Goal: Task Accomplishment & Management: Use online tool/utility

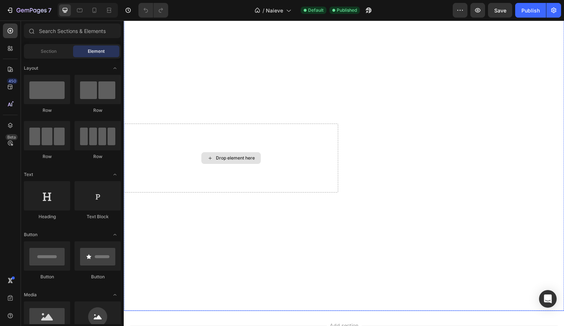
click at [270, 110] on div "Overlay" at bounding box center [344, 158] width 441 height 306
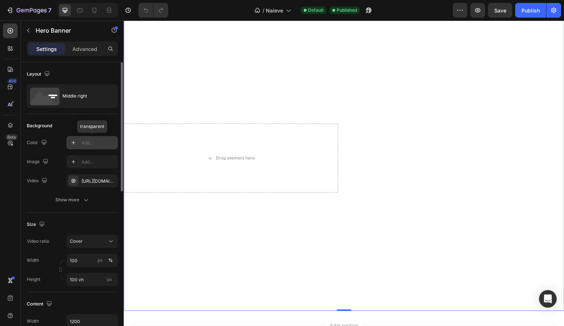
click at [95, 139] on div "Add..." at bounding box center [91, 142] width 51 height 13
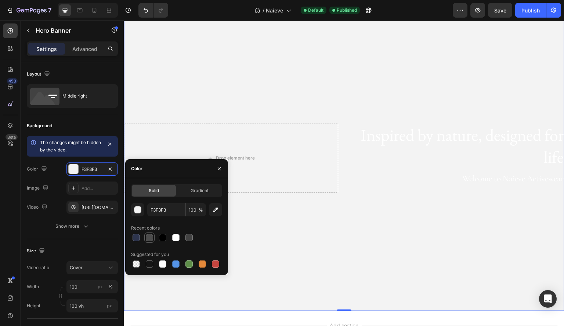
click at [153, 239] on div at bounding box center [149, 238] width 9 height 9
type input "4D4D4D"
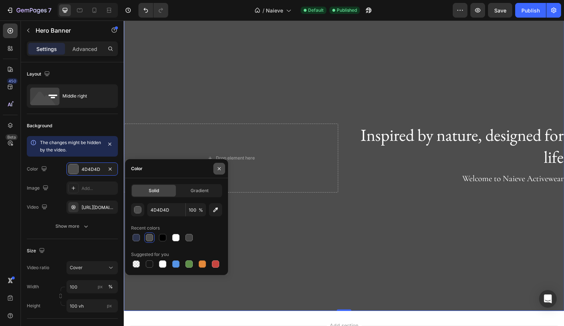
click at [222, 169] on icon "button" at bounding box center [219, 169] width 6 height 6
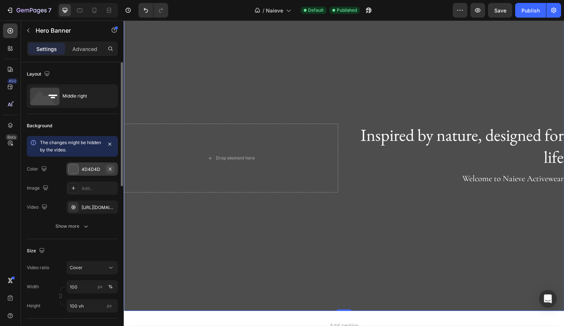
click at [109, 170] on icon "button" at bounding box center [110, 169] width 6 height 6
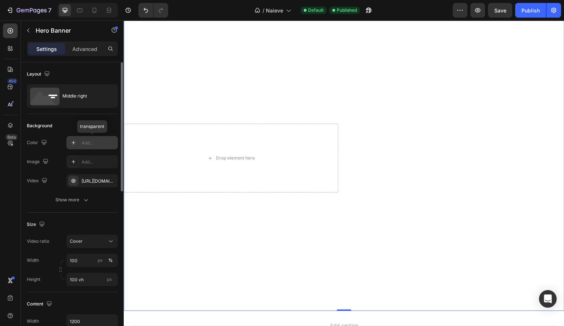
click at [221, 92] on div "Overlay" at bounding box center [344, 158] width 441 height 306
click at [90, 183] on div "[URL][DOMAIN_NAME]" at bounding box center [92, 181] width 21 height 7
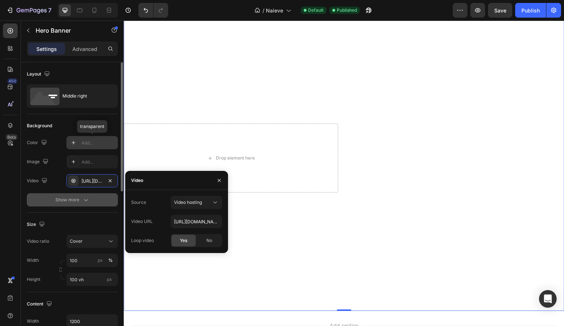
click at [75, 200] on div "Show more" at bounding box center [72, 199] width 34 height 7
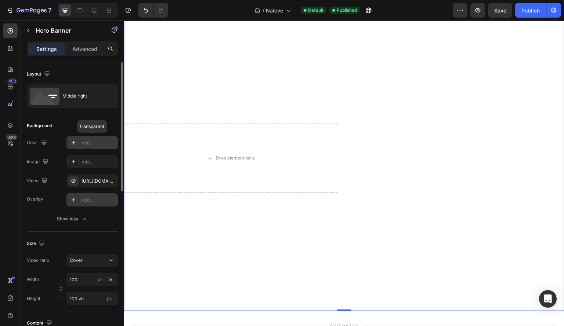
click at [88, 200] on div "Add..." at bounding box center [99, 200] width 35 height 7
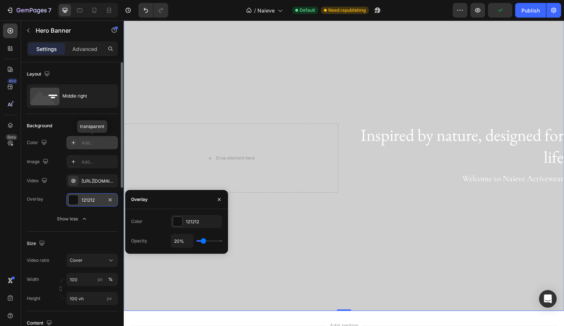
type input "0%"
type input "0"
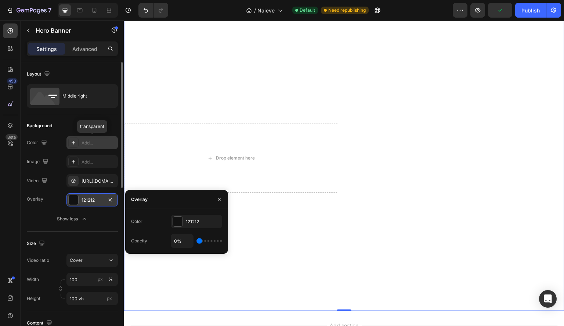
type input "20%"
type input "20"
type input "22%"
type input "22"
type input "25%"
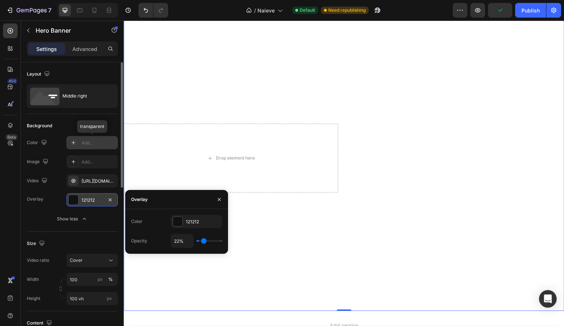
type input "25"
type input "28%"
type input "28"
type input "29%"
type input "29"
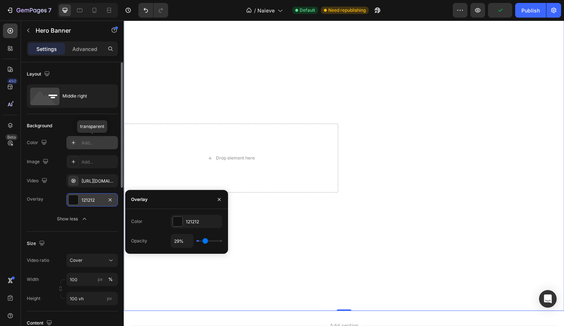
type input "34%"
type input "34"
type input "39%"
type input "39"
type input "45%"
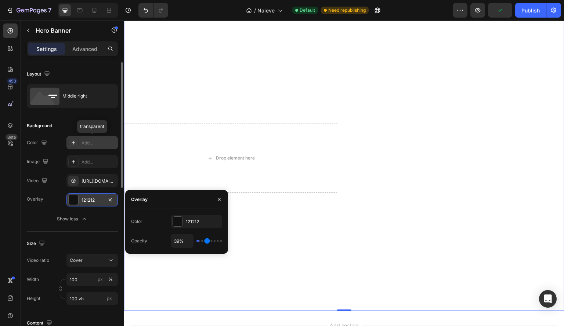
type input "45"
type input "56%"
type input "56"
type input "60%"
type input "60"
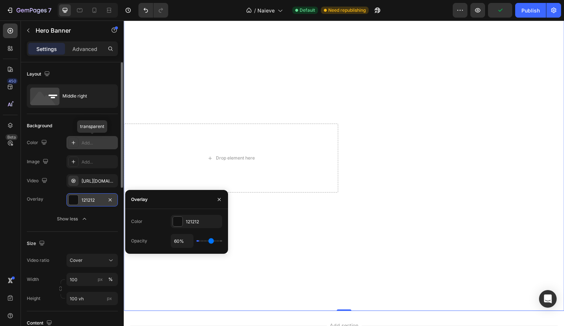
type input "65%"
type input "65"
type input "66%"
type input "66"
type input "69%"
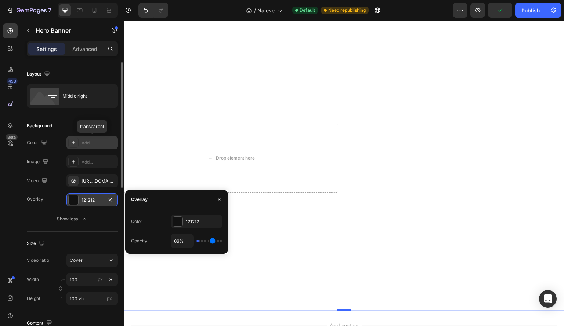
type input "69"
type input "70%"
type input "70"
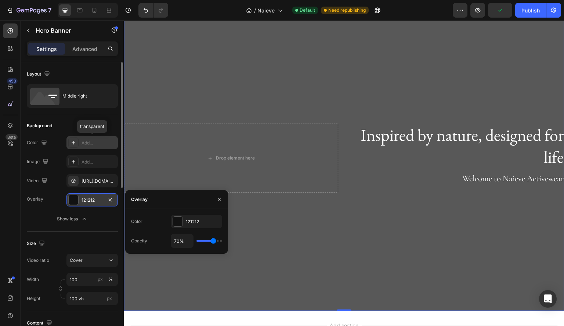
type input "69%"
type input "69"
type input "67%"
type input "67"
type input "62%"
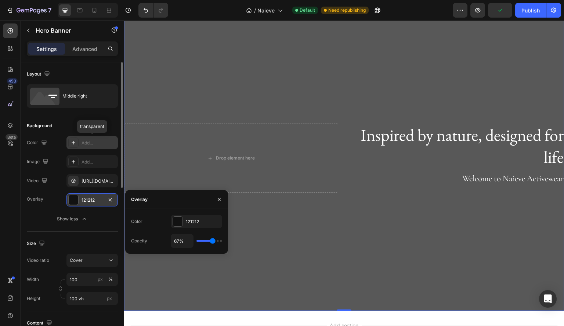
type input "62"
type input "59%"
type input "59"
type input "55%"
type input "55"
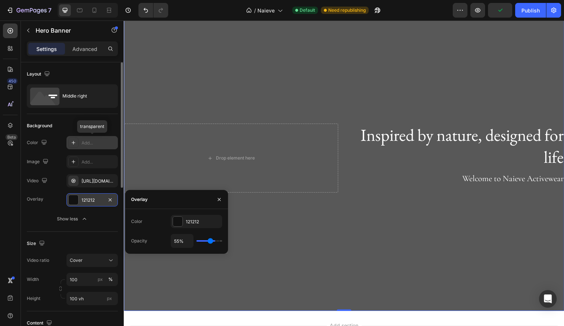
type input "54%"
type input "54"
type input "52%"
type input "52"
type input "50%"
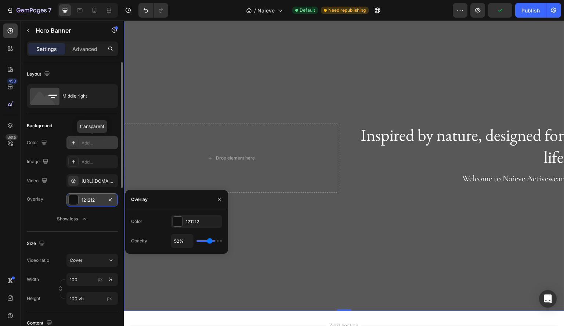
type input "50"
type input "49%"
type input "49"
type input "48%"
type input "48"
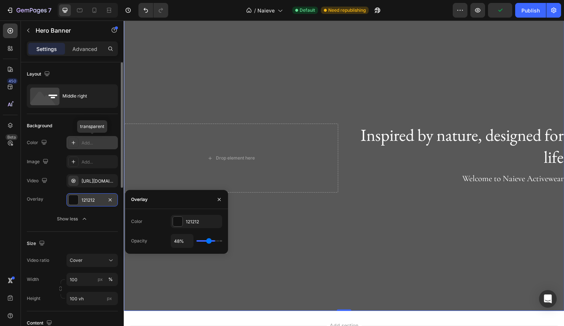
type input "46%"
type input "46"
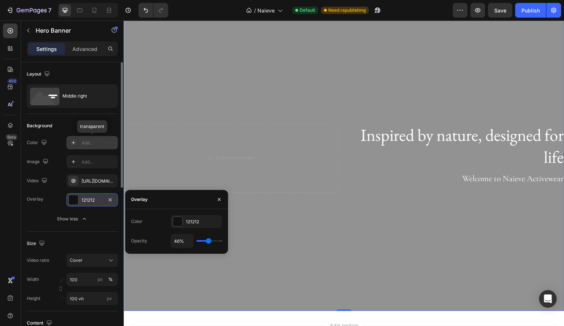
type input "44%"
type input "44"
type input "41%"
type input "41"
type input "36%"
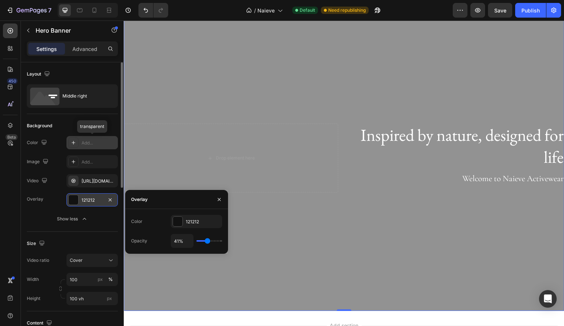
type input "36"
type input "30%"
type input "30"
type input "28%"
type input "28"
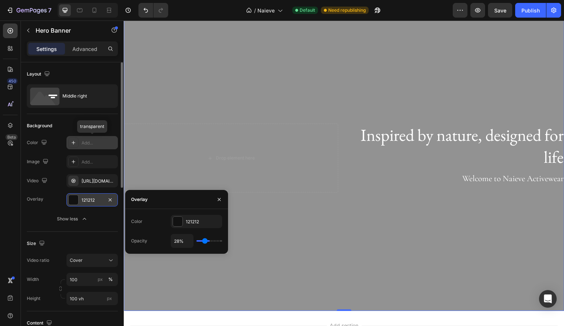
type input "24%"
type input "24"
type input "20%"
type input "20"
type input "19%"
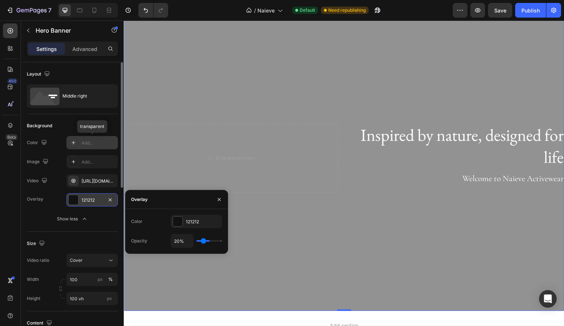
type input "19"
type input "18%"
type input "18"
type input "17%"
type input "17"
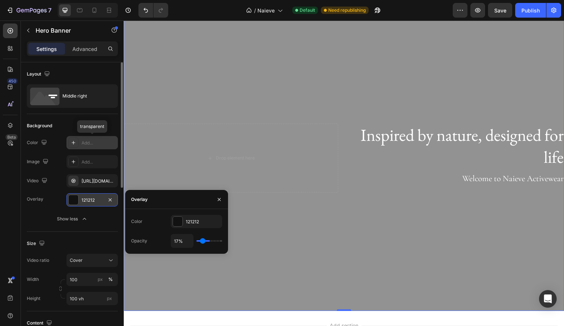
type input "15%"
type input "15"
type input "13%"
type input "13"
type input "2%"
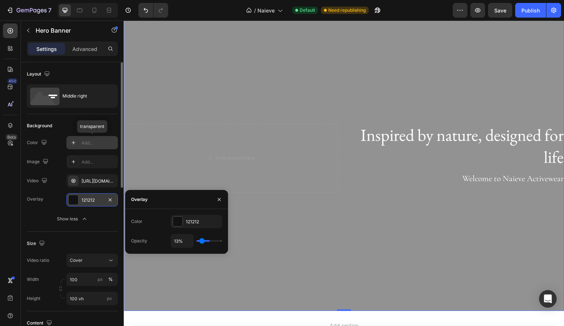
type input "2"
type input "0%"
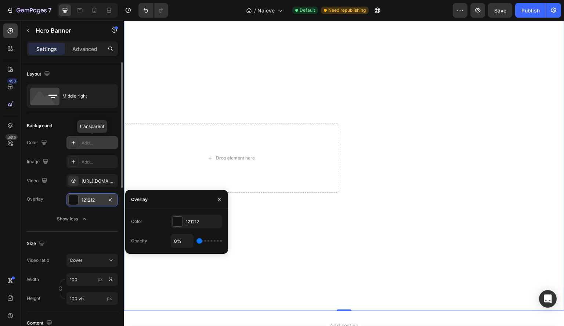
drag, startPoint x: 203, startPoint y: 241, endPoint x: 164, endPoint y: 235, distance: 39.7
type input "0"
click at [196, 241] on input "range" at bounding box center [209, 241] width 26 height 1
type input "0%"
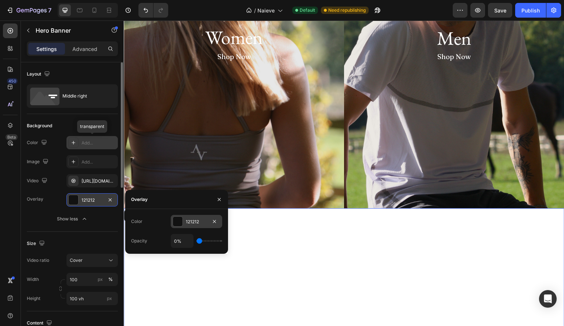
click at [181, 221] on div at bounding box center [178, 222] width 10 height 10
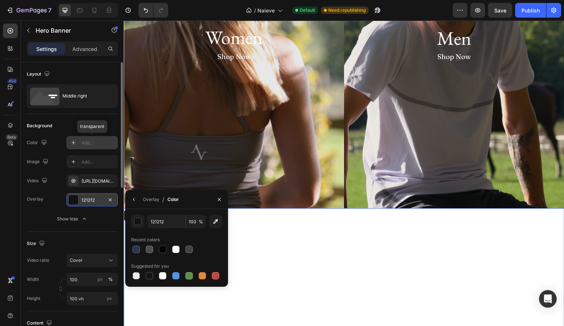
click at [142, 246] on div at bounding box center [176, 250] width 91 height 10
click at [147, 248] on div at bounding box center [149, 249] width 7 height 7
click at [134, 245] on div at bounding box center [136, 249] width 9 height 9
type input "2D344D"
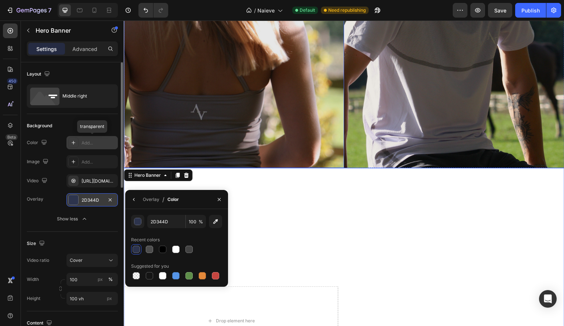
scroll to position [199, 0]
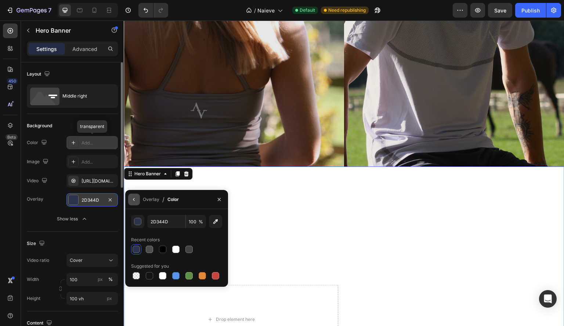
click at [133, 198] on icon "button" at bounding box center [134, 200] width 6 height 6
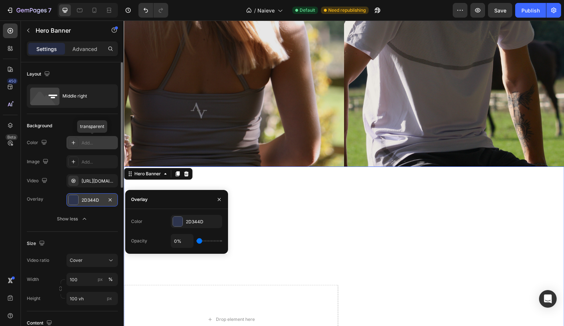
click at [207, 241] on div "0%" at bounding box center [196, 241] width 51 height 14
type input "38%"
type input "38"
click at [207, 241] on input "range" at bounding box center [209, 241] width 26 height 1
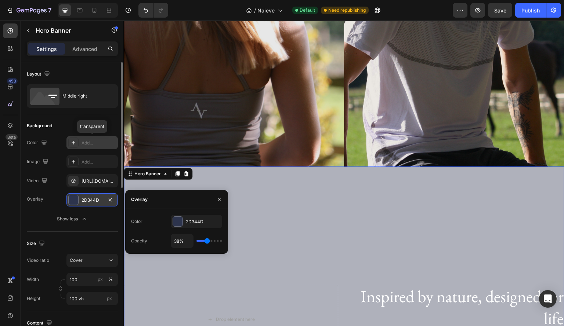
click at [205, 241] on input "range" at bounding box center [209, 241] width 26 height 1
click at [188, 238] on input "38%" at bounding box center [182, 241] width 22 height 13
type input "1%"
type input "1"
type input "10%"
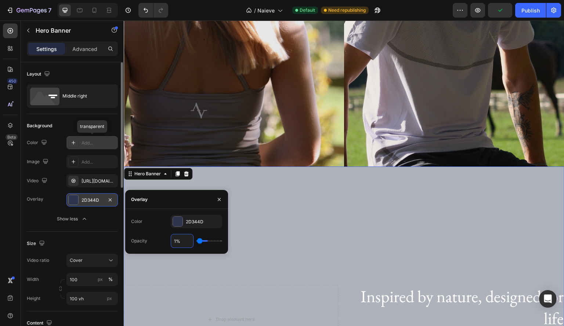
type input "10"
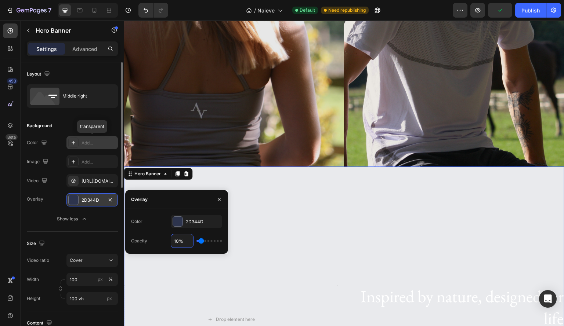
type input "10%"
click at [176, 224] on div at bounding box center [178, 222] width 10 height 10
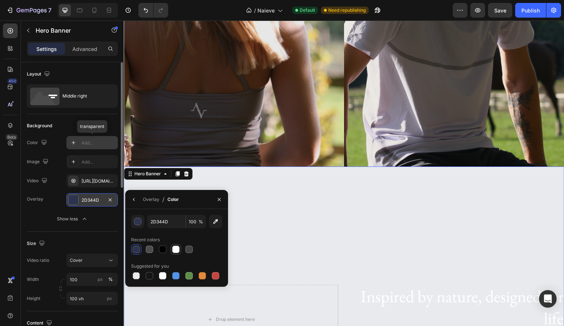
click at [178, 246] on div at bounding box center [175, 249] width 9 height 9
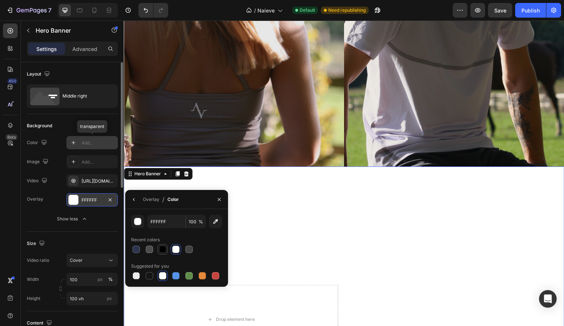
click at [159, 247] on div at bounding box center [162, 249] width 9 height 9
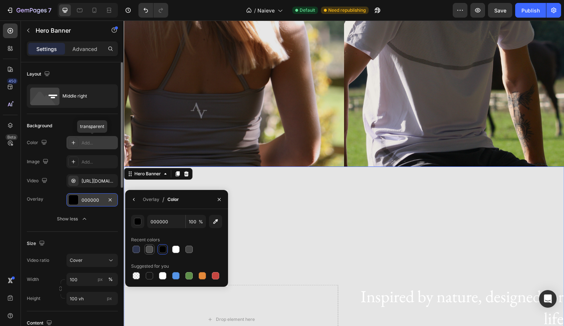
click at [147, 247] on div at bounding box center [149, 249] width 7 height 7
click at [161, 249] on div at bounding box center [162, 249] width 7 height 7
type input "000000"
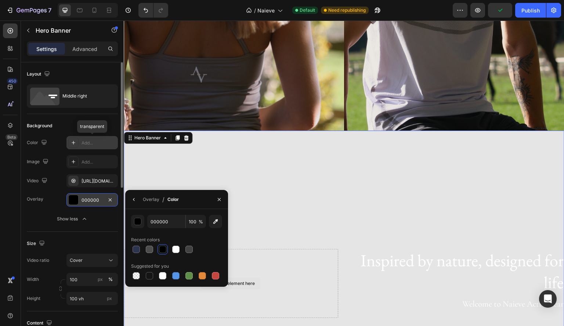
scroll to position [237, 0]
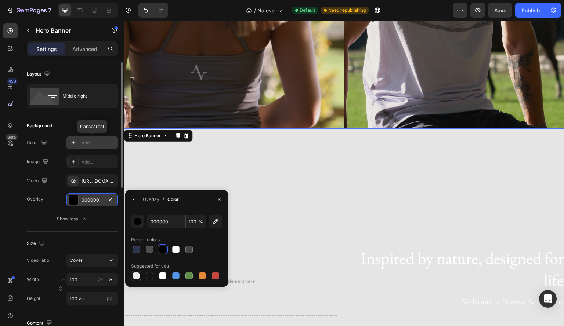
click at [134, 279] on div at bounding box center [136, 275] width 7 height 7
type input "0"
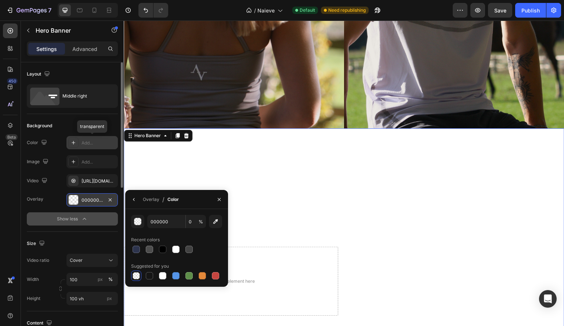
click at [86, 218] on icon "button" at bounding box center [84, 219] width 7 height 7
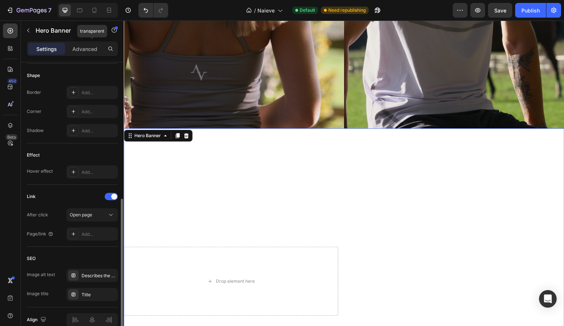
scroll to position [319, 0]
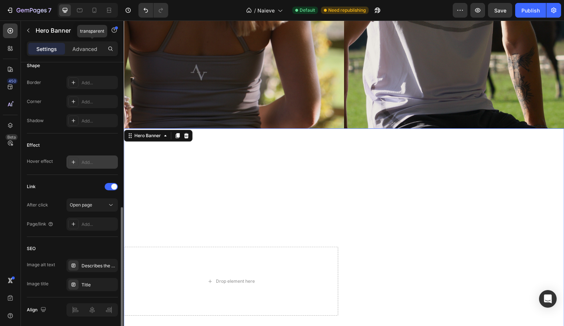
click at [86, 159] on div "Add..." at bounding box center [99, 162] width 35 height 7
click at [68, 175] on div "Link After click Open page Page/link Add..." at bounding box center [72, 206] width 91 height 62
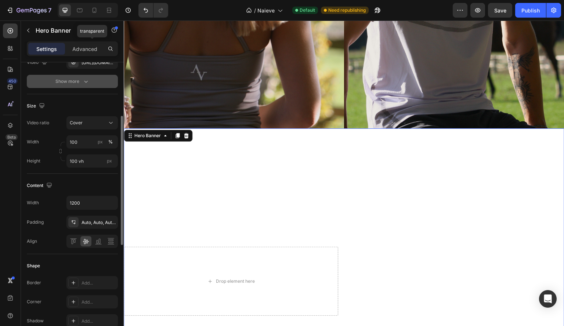
scroll to position [0, 0]
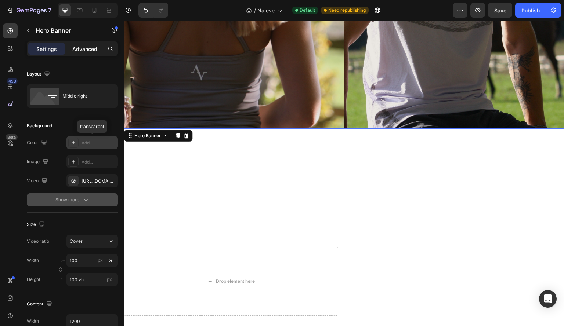
click at [79, 46] on p "Advanced" at bounding box center [84, 49] width 25 height 8
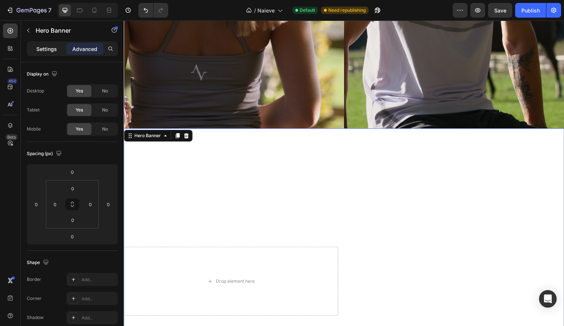
click at [48, 46] on p "Settings" at bounding box center [46, 49] width 21 height 8
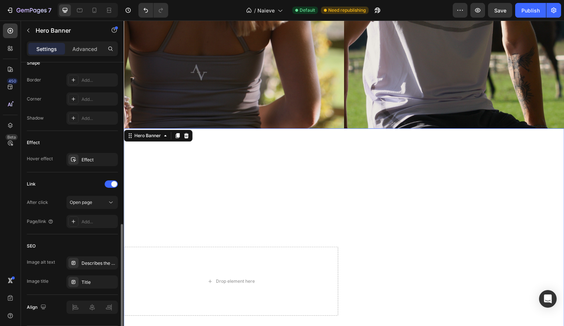
scroll to position [343, 0]
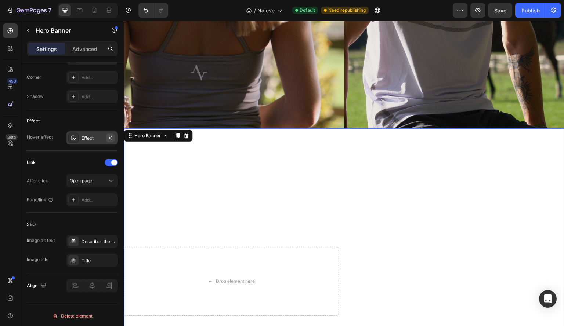
click at [110, 137] on icon "button" at bounding box center [110, 137] width 3 height 3
click at [90, 145] on div "Effect Hover effect Add..." at bounding box center [72, 129] width 91 height 41
click at [90, 140] on div "Add..." at bounding box center [91, 137] width 51 height 13
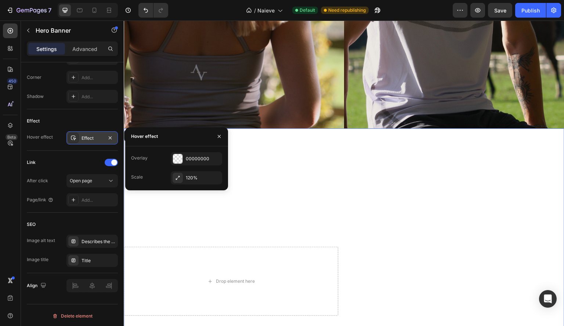
click at [84, 138] on div "Effect" at bounding box center [92, 138] width 21 height 7
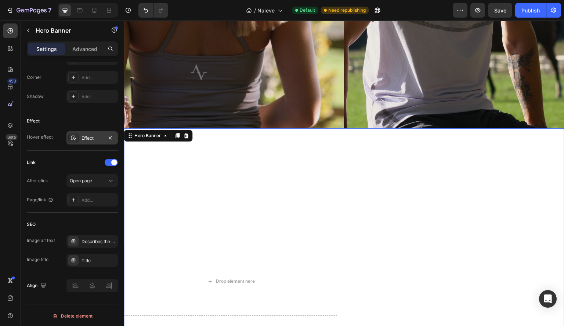
click at [73, 137] on icon at bounding box center [73, 138] width 5 height 5
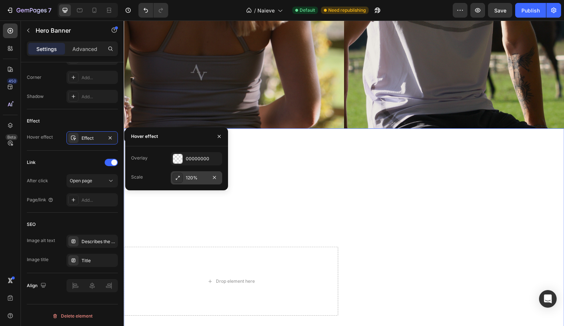
click at [194, 173] on div "120%" at bounding box center [196, 177] width 51 height 13
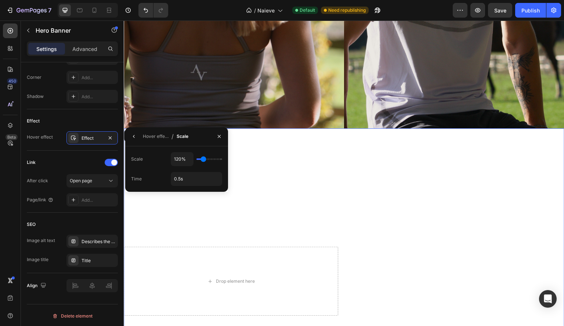
click at [127, 136] on div "Hover effect / Scale" at bounding box center [158, 136] width 66 height 19
click at [112, 135] on icon "button" at bounding box center [110, 138] width 6 height 6
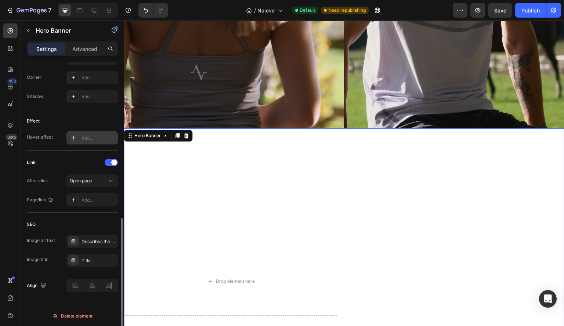
click at [85, 157] on div "Link" at bounding box center [72, 163] width 91 height 12
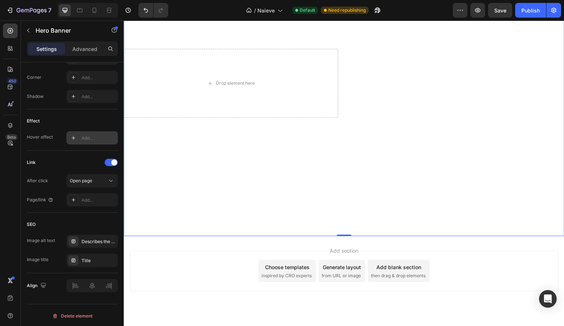
scroll to position [450, 0]
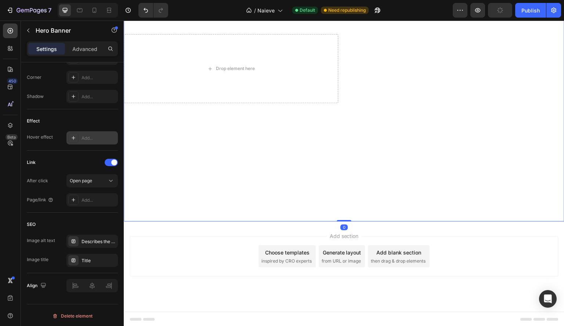
drag, startPoint x: 343, startPoint y: 219, endPoint x: 338, endPoint y: 160, distance: 59.4
click at [338, 160] on div "Inspired by nature, designed for life Text Block Welcome to Naieve Activewear T…" at bounding box center [344, 69] width 441 height 306
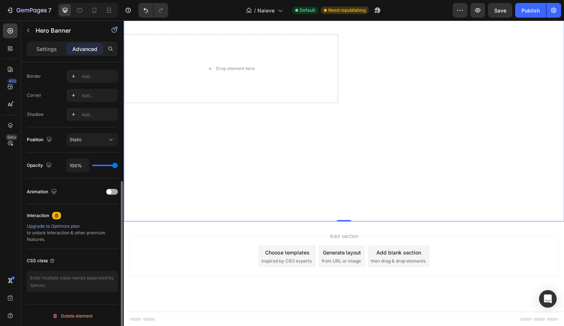
click at [113, 192] on div at bounding box center [112, 192] width 12 height 6
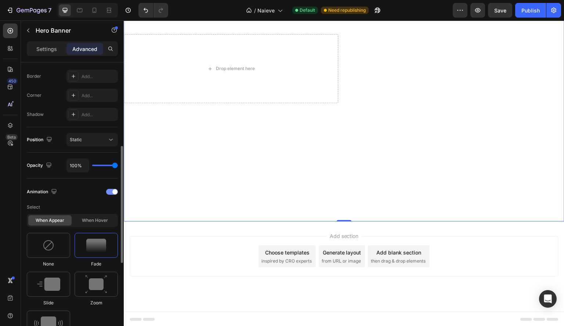
click at [113, 192] on span at bounding box center [114, 191] width 5 height 5
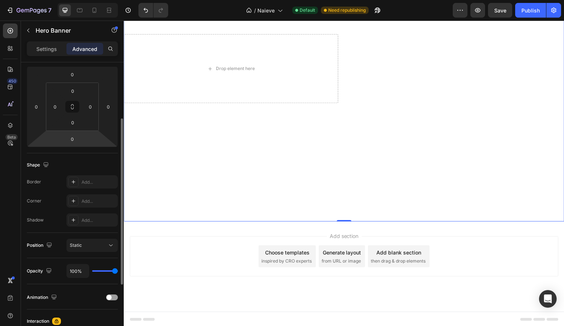
scroll to position [97, 0]
click at [82, 243] on div "Static" at bounding box center [88, 246] width 37 height 7
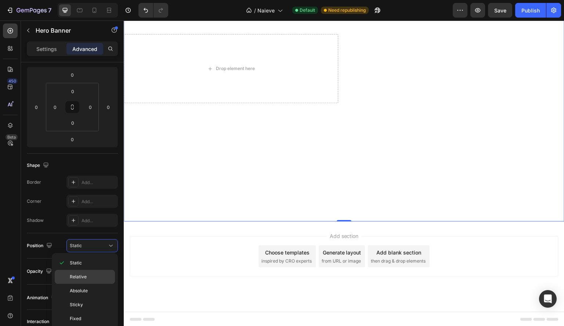
click at [86, 271] on div "Relative" at bounding box center [85, 277] width 60 height 14
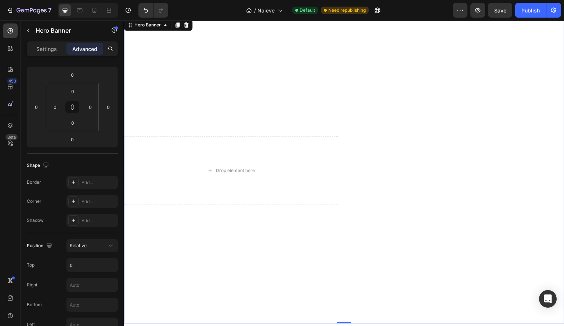
scroll to position [342, 0]
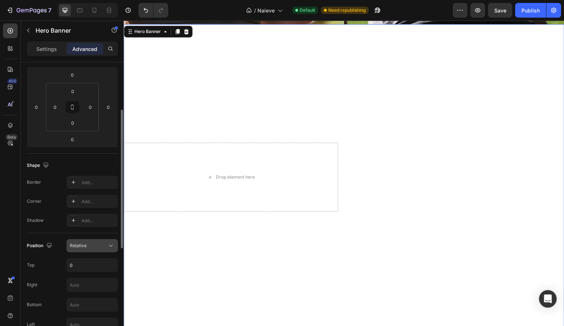
click at [93, 246] on div "Relative" at bounding box center [88, 246] width 37 height 7
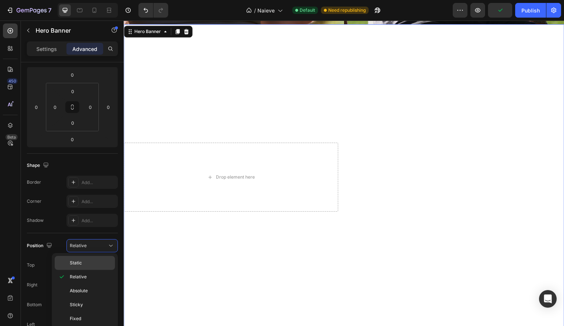
click at [93, 260] on p "Static" at bounding box center [91, 263] width 42 height 7
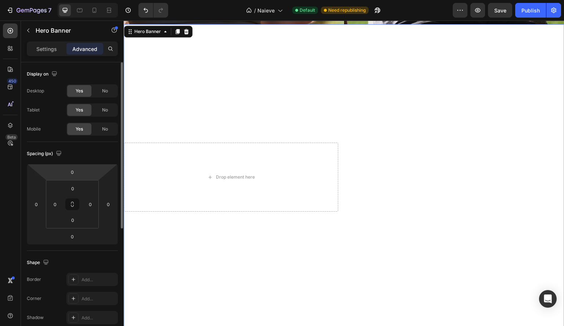
scroll to position [1, 0]
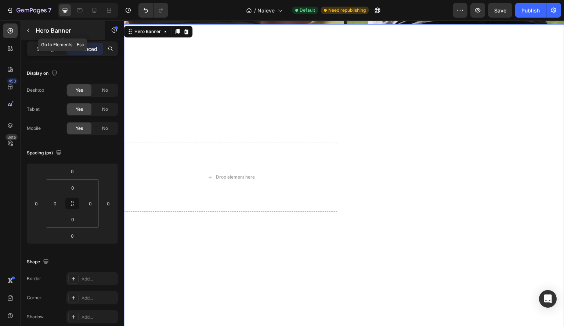
click at [28, 32] on icon "button" at bounding box center [28, 31] width 6 height 6
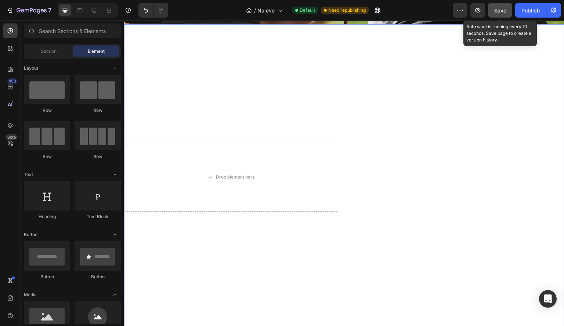
click at [496, 16] on button "Save" at bounding box center [500, 10] width 24 height 15
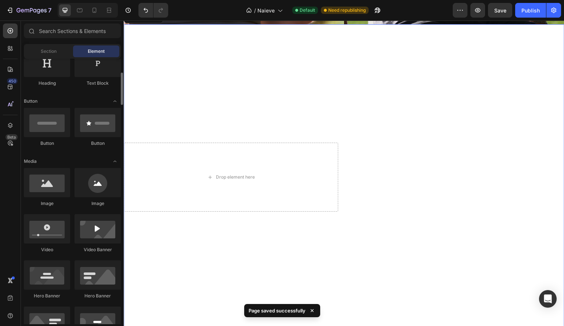
scroll to position [134, 0]
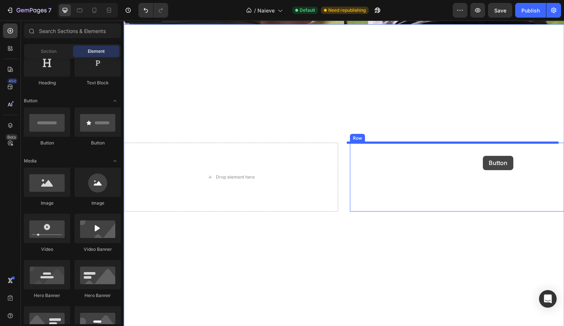
drag, startPoint x: 174, startPoint y: 154, endPoint x: 483, endPoint y: 157, distance: 308.8
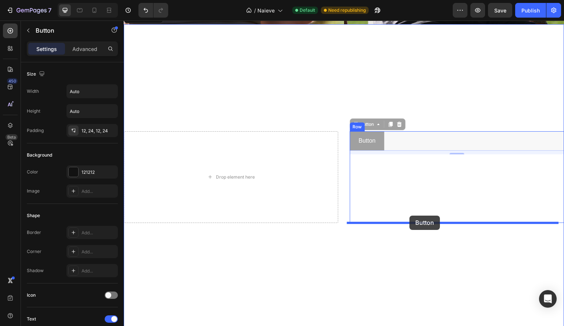
drag, startPoint x: 367, startPoint y: 123, endPoint x: 409, endPoint y: 215, distance: 101.4
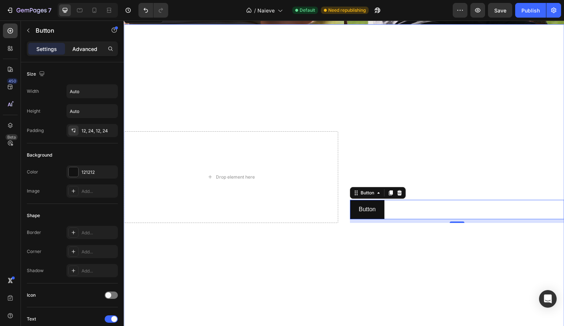
click at [85, 46] on p "Advanced" at bounding box center [84, 49] width 25 height 8
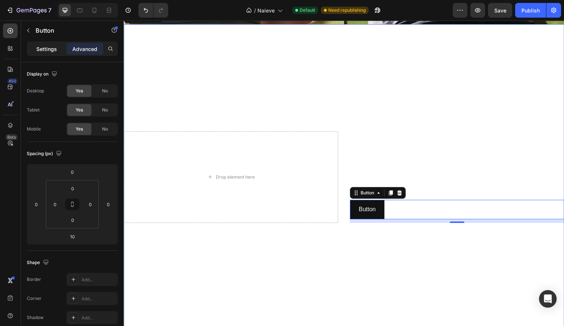
click at [50, 47] on p "Settings" at bounding box center [46, 49] width 21 height 8
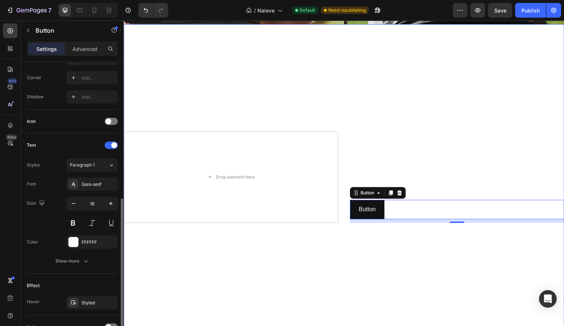
scroll to position [240, 0]
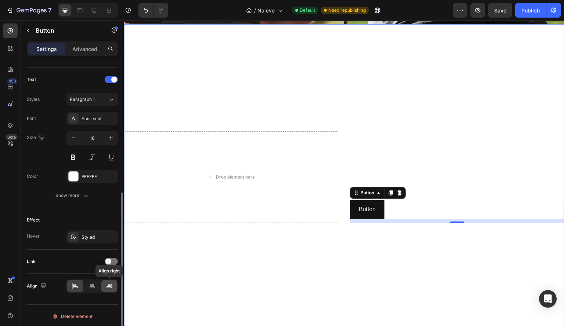
click at [110, 287] on icon at bounding box center [108, 288] width 5 height 2
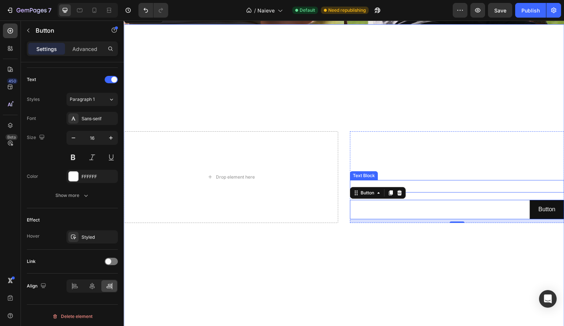
click at [516, 187] on p "Welcome to Naieve Activewear" at bounding box center [457, 186] width 213 height 11
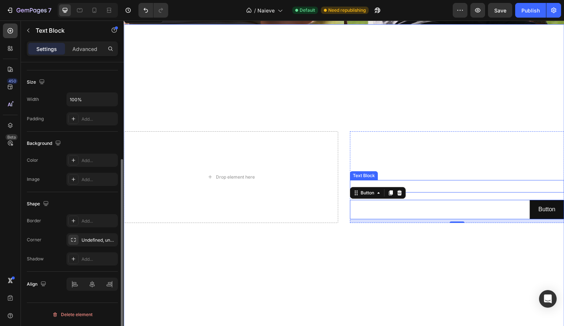
scroll to position [0, 0]
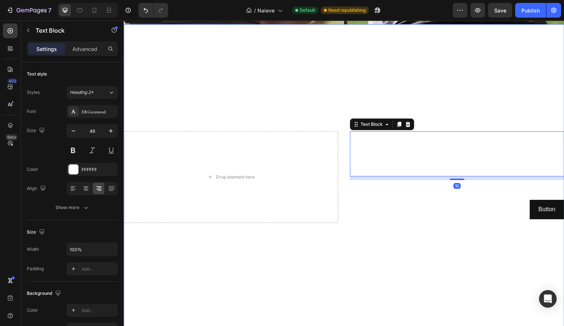
click at [485, 139] on p "Inspired by nature, designed for life" at bounding box center [457, 154] width 213 height 44
click at [486, 139] on p "Inspired by nature, designed for life" at bounding box center [457, 154] width 213 height 44
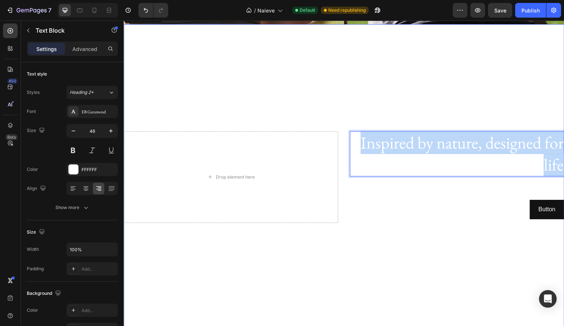
drag, startPoint x: 355, startPoint y: 140, endPoint x: 558, endPoint y: 159, distance: 203.6
click at [558, 159] on div "Inspired by nature, designed for life" at bounding box center [457, 154] width 214 height 46
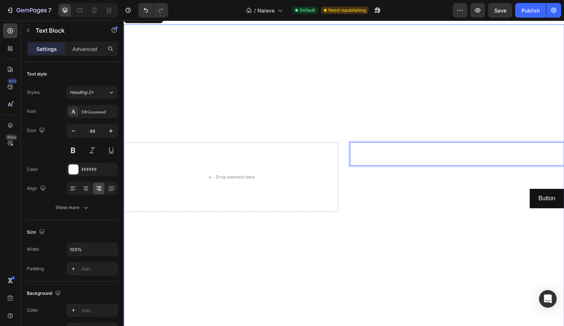
scroll to position [353, 0]
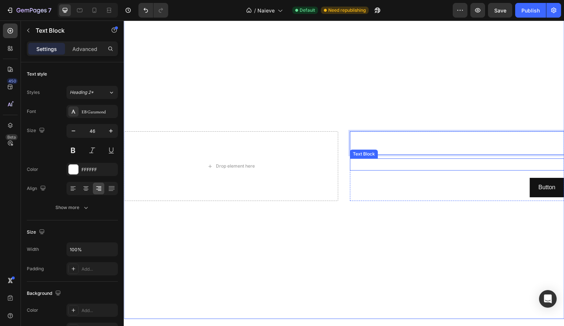
click at [490, 162] on p "Welcome to Naieve Activewear" at bounding box center [457, 164] width 213 height 11
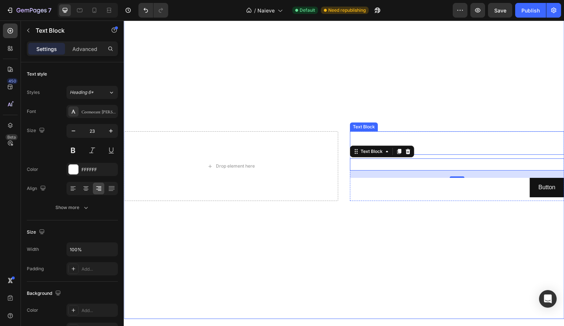
click at [512, 143] on p "Shop the Sakura Collection" at bounding box center [457, 143] width 213 height 22
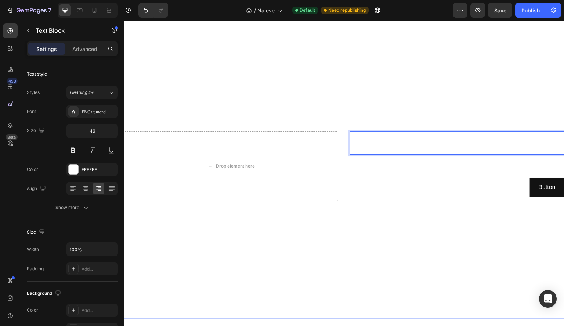
click at [415, 144] on p "Shop the Sakura Collection" at bounding box center [457, 143] width 213 height 22
drag, startPoint x: 415, startPoint y: 144, endPoint x: 359, endPoint y: 141, distance: 56.2
click at [359, 141] on p "Shop the Sakura Collection" at bounding box center [457, 143] width 213 height 22
click at [495, 166] on p "Welcome to Naieve Activewear" at bounding box center [457, 164] width 213 height 11
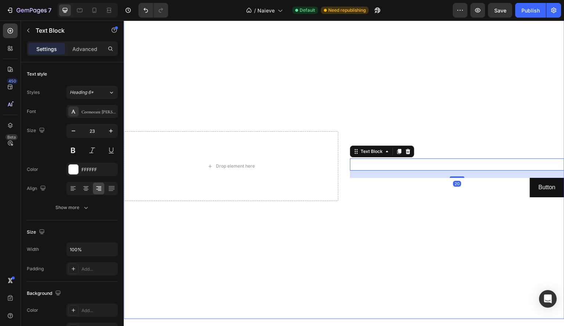
click at [524, 164] on p "Welcome to Naieve Activewear" at bounding box center [457, 164] width 213 height 11
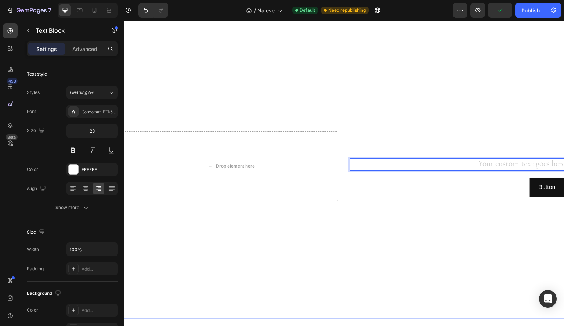
click at [393, 160] on div "Rich Text Editor. Editing area: main" at bounding box center [457, 165] width 214 height 12
click at [399, 179] on div "Button Button" at bounding box center [457, 187] width 214 height 19
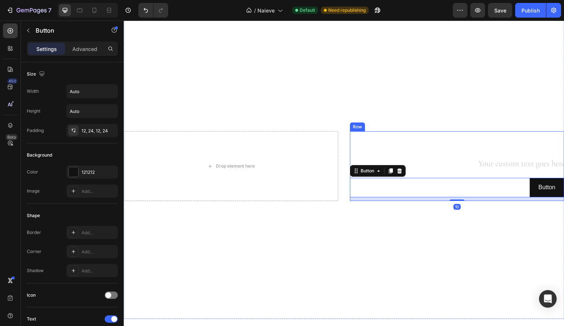
click at [443, 169] on p "Rich Text Editor. Editing area: main" at bounding box center [457, 164] width 213 height 11
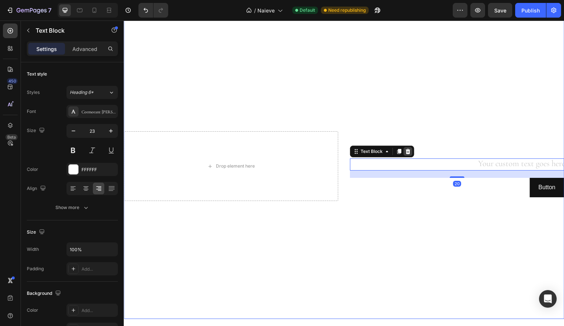
click at [406, 152] on icon at bounding box center [408, 151] width 5 height 5
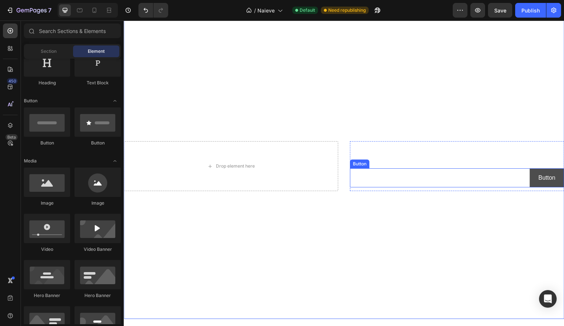
click at [530, 175] on button "Button" at bounding box center [547, 178] width 35 height 19
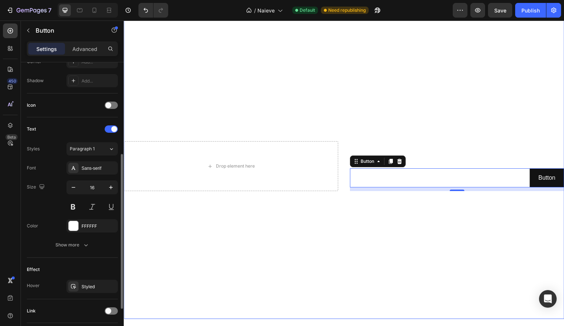
scroll to position [191, 0]
click at [98, 224] on div "FFFFFF" at bounding box center [92, 225] width 21 height 7
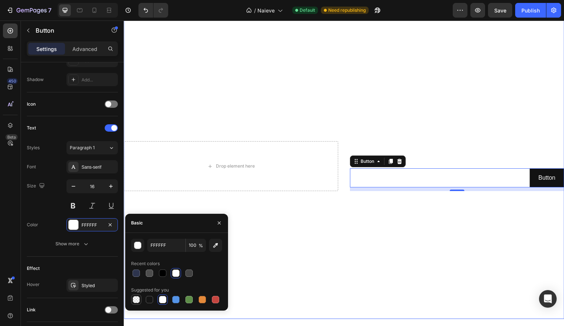
click at [137, 298] on div at bounding box center [136, 299] width 7 height 7
type input "000000"
type input "0"
click at [180, 276] on div at bounding box center [175, 273] width 9 height 9
type input "FFFFFF"
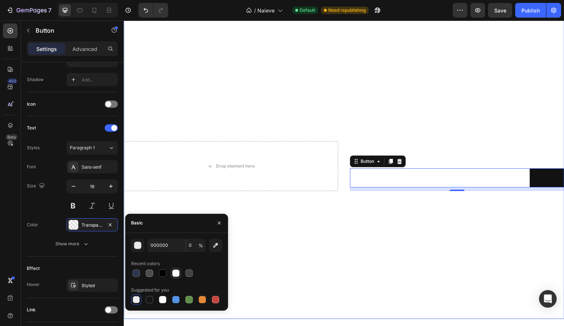
type input "100"
click at [46, 205] on div "Size 16" at bounding box center [72, 196] width 91 height 33
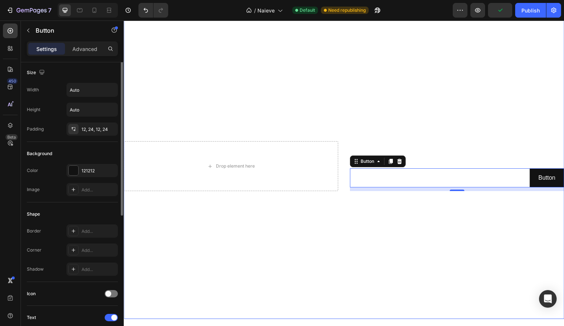
scroll to position [0, 0]
click at [90, 176] on div "121212" at bounding box center [91, 172] width 51 height 13
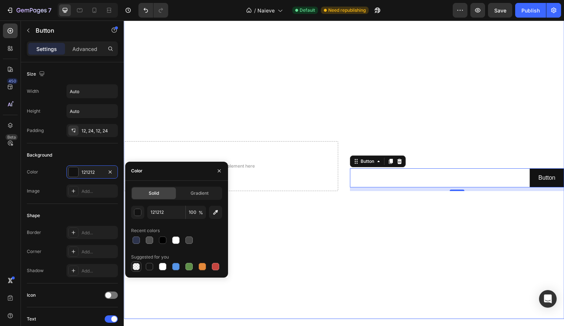
click at [134, 269] on div at bounding box center [136, 266] width 7 height 7
type input "000000"
type input "0"
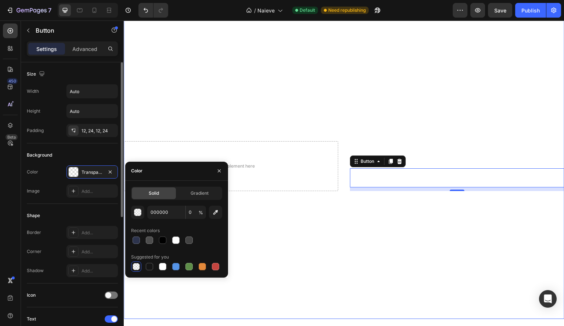
click at [64, 214] on div "Shape" at bounding box center [72, 216] width 91 height 12
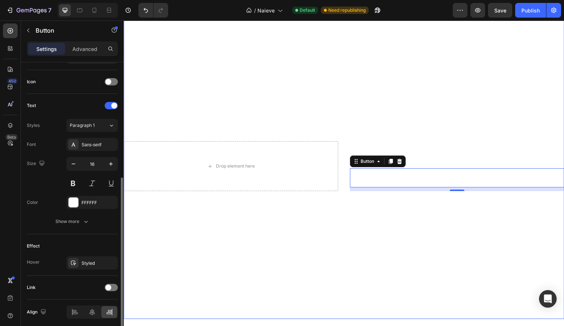
scroll to position [213, 0]
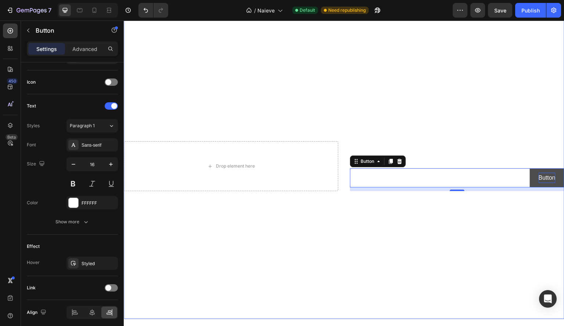
click at [545, 174] on p "Button" at bounding box center [547, 178] width 17 height 11
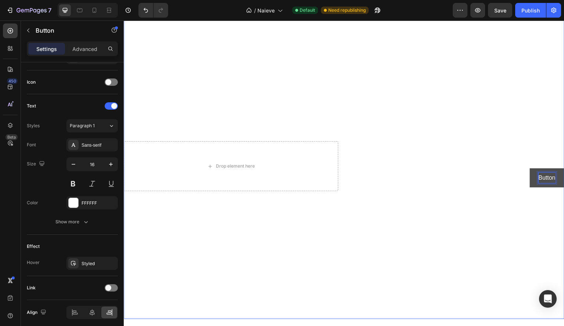
click at [549, 176] on p "Button" at bounding box center [547, 178] width 17 height 11
click at [533, 169] on button "Shop" at bounding box center [548, 178] width 31 height 19
click at [520, 169] on button "Shop Now" at bounding box center [542, 178] width 45 height 19
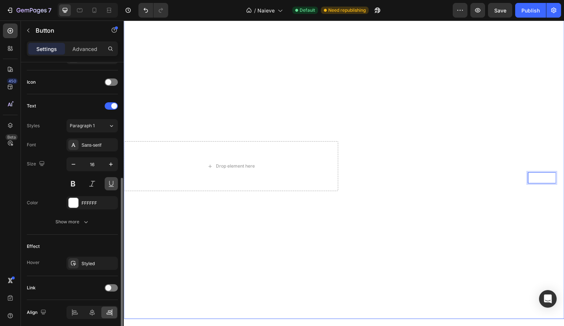
click at [112, 181] on button at bounding box center [111, 183] width 13 height 13
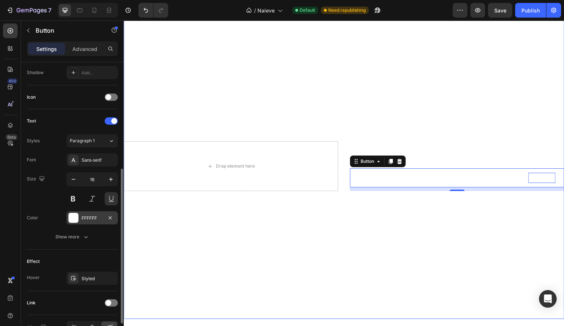
scroll to position [199, 0]
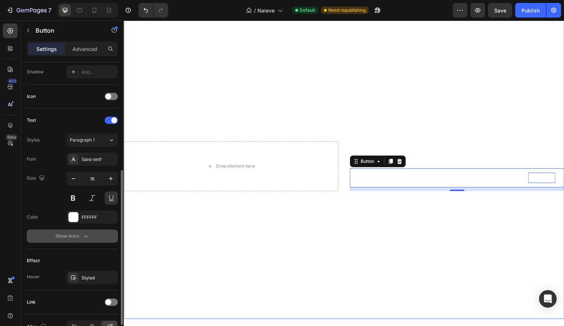
click at [82, 237] on icon "button" at bounding box center [85, 236] width 7 height 7
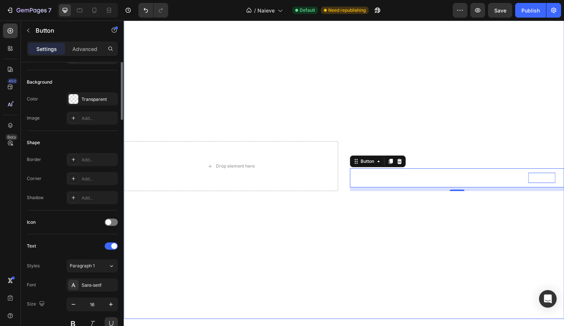
scroll to position [0, 0]
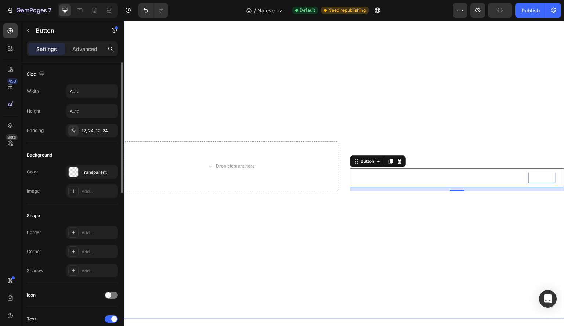
click at [80, 61] on div "Settings Advanced" at bounding box center [72, 51] width 103 height 21
click at [82, 54] on div "Advanced" at bounding box center [84, 49] width 37 height 12
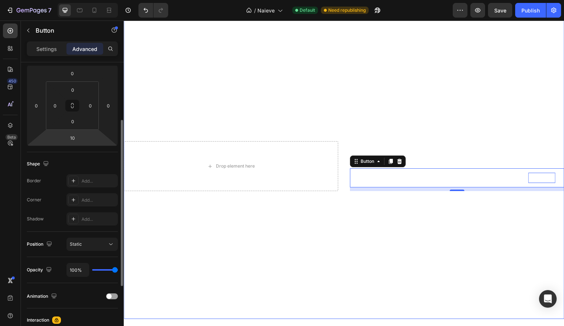
scroll to position [98, 0]
click at [56, 55] on div "Settings Advanced" at bounding box center [72, 48] width 91 height 15
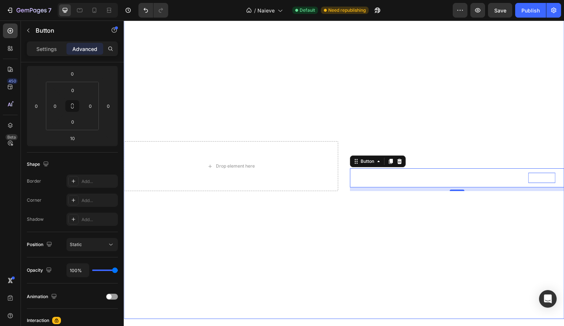
click at [56, 55] on div "Settings Advanced" at bounding box center [72, 48] width 91 height 15
click at [50, 48] on p "Settings" at bounding box center [46, 49] width 21 height 8
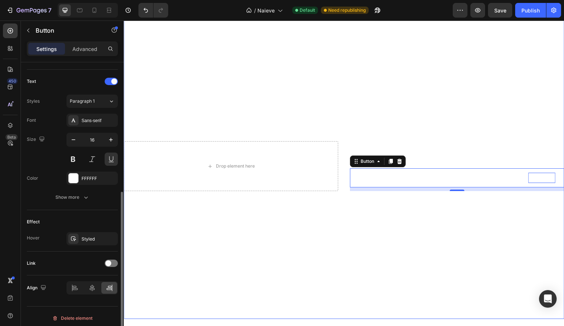
scroll to position [238, 0]
click at [109, 238] on icon "button" at bounding box center [110, 239] width 6 height 6
click at [97, 237] on div "Add..." at bounding box center [99, 239] width 35 height 7
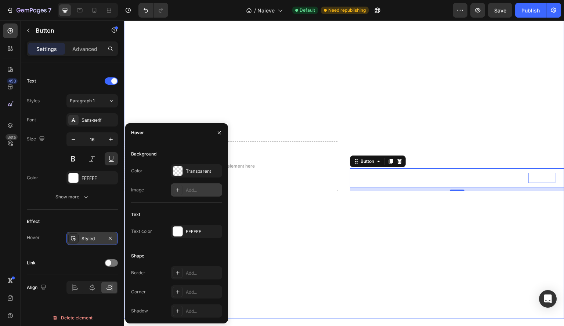
click at [191, 191] on div "Add..." at bounding box center [203, 190] width 35 height 7
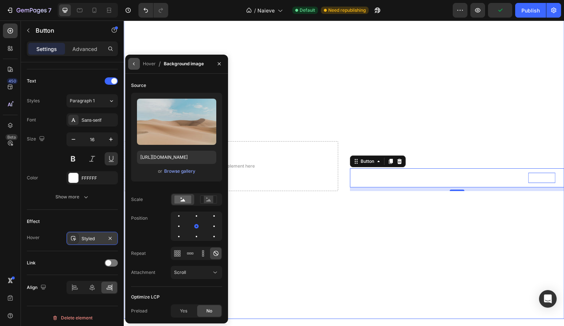
click at [138, 61] on button "button" at bounding box center [134, 64] width 12 height 12
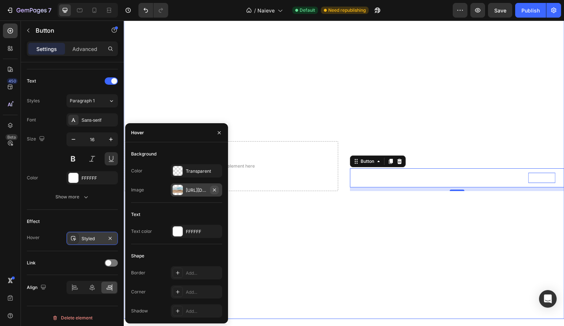
click at [215, 189] on icon "button" at bounding box center [214, 189] width 3 height 3
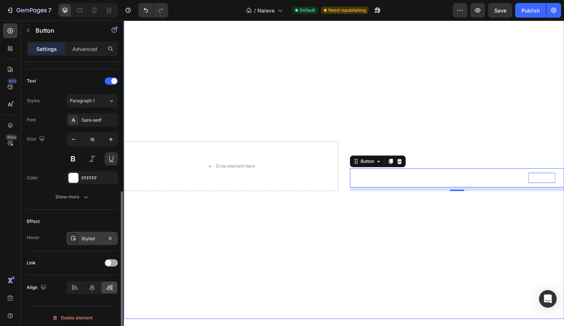
click at [110, 260] on span at bounding box center [108, 263] width 6 height 6
click at [89, 279] on span "Open page" at bounding box center [81, 282] width 22 height 6
click at [41, 252] on div "Link After click Open page Page/link Add..." at bounding box center [72, 283] width 91 height 62
click at [94, 294] on div "Add..." at bounding box center [91, 300] width 51 height 13
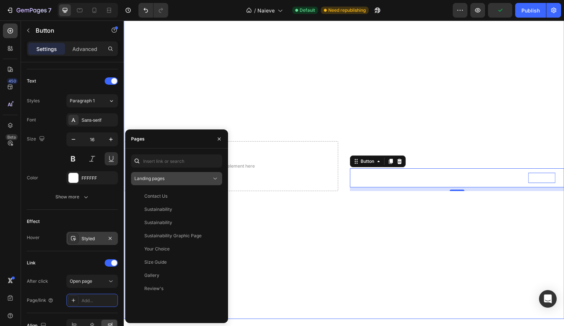
click at [178, 177] on div "Landing pages" at bounding box center [172, 179] width 77 height 7
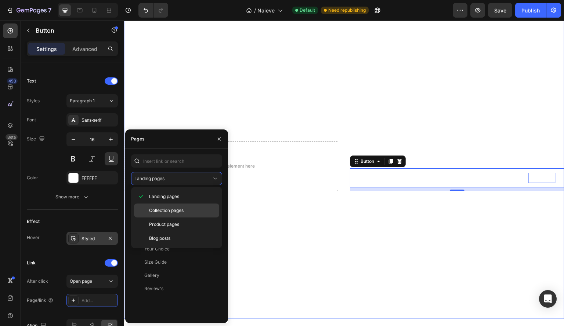
click at [174, 214] on div "Collection pages" at bounding box center [176, 211] width 85 height 14
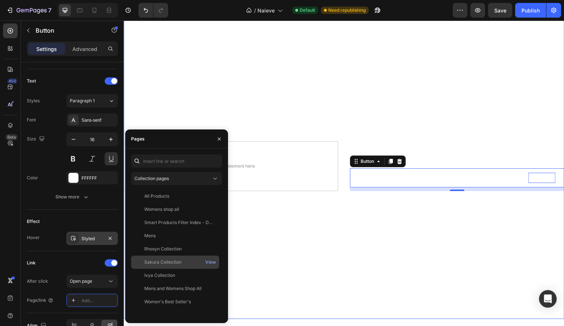
click at [178, 260] on div "Sakura Collection" at bounding box center [162, 262] width 37 height 7
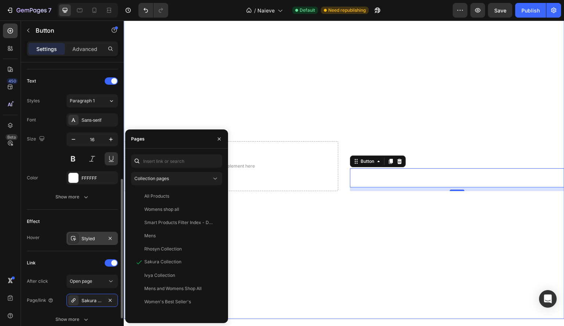
click at [71, 255] on div "Link After click Open page Page/link Sakura Collection Show more" at bounding box center [72, 292] width 91 height 81
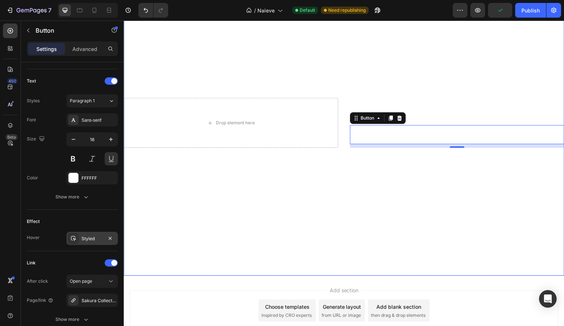
scroll to position [396, 0]
click at [64, 188] on div "Font Sans-serif Size 16 Color FFFFFF Show more" at bounding box center [72, 158] width 91 height 90
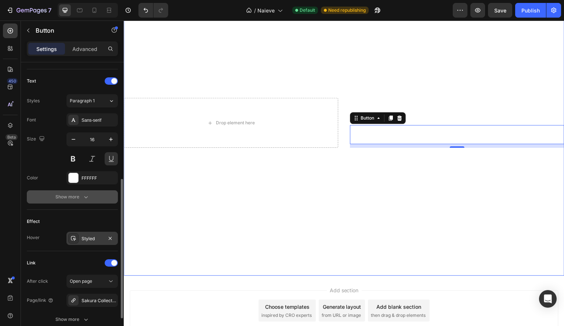
click at [65, 194] on div "Show more" at bounding box center [72, 197] width 34 height 7
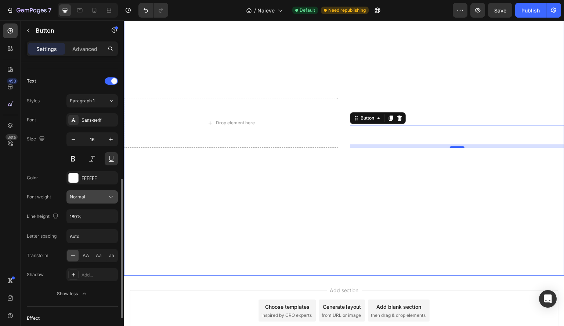
click at [95, 198] on div "Normal" at bounding box center [88, 197] width 37 height 7
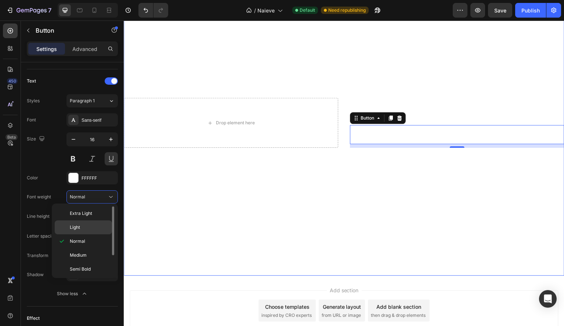
click at [91, 226] on p "Light" at bounding box center [89, 227] width 39 height 7
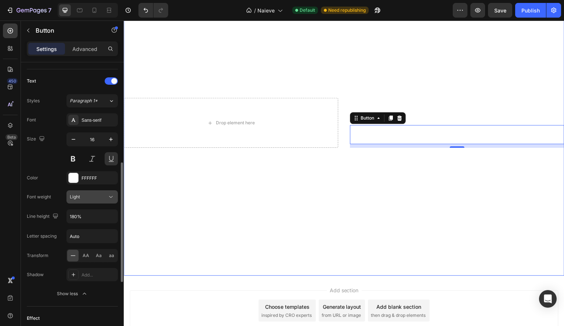
click at [94, 201] on button "Light" at bounding box center [91, 197] width 51 height 13
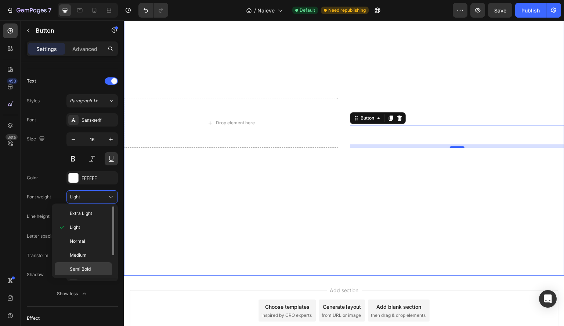
click at [90, 270] on span "Semi Bold" at bounding box center [80, 269] width 21 height 7
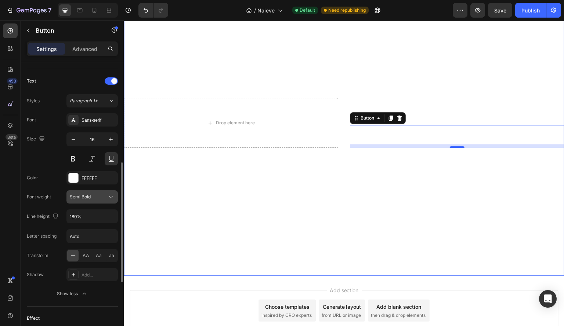
click at [100, 194] on div "Semi Bold" at bounding box center [88, 197] width 37 height 7
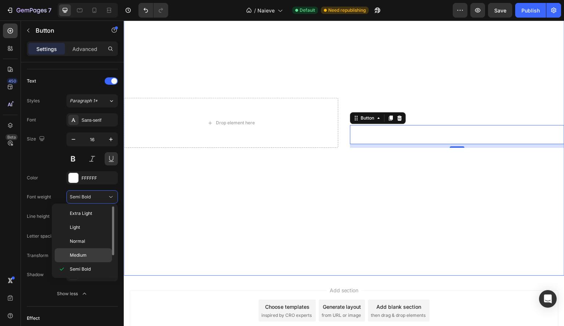
click at [97, 260] on div "Medium" at bounding box center [83, 256] width 57 height 14
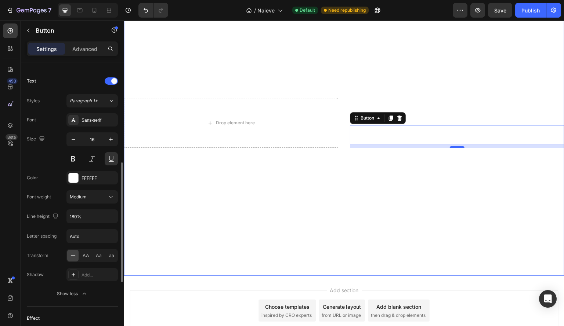
click at [44, 227] on div "Font Sans-serif Size 16 Color FFFFFF Font weight Medium Line height 180% Letter…" at bounding box center [72, 206] width 91 height 187
click at [88, 255] on span "AA" at bounding box center [86, 256] width 7 height 7
click at [98, 254] on span "Aa" at bounding box center [99, 256] width 6 height 7
click at [108, 252] on div "aa" at bounding box center [111, 256] width 11 height 12
click at [97, 253] on span "Aa" at bounding box center [99, 256] width 6 height 7
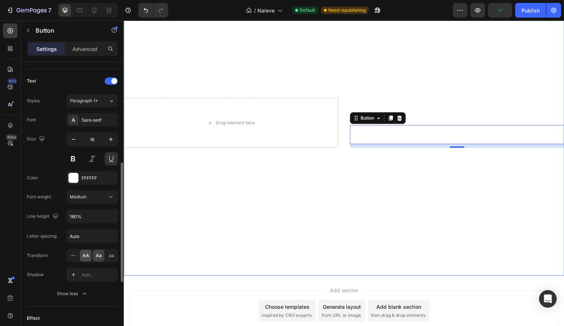
click at [84, 253] on span "AA" at bounding box center [86, 256] width 7 height 7
click at [93, 252] on div "AA Aa aa" at bounding box center [91, 255] width 51 height 13
click at [97, 253] on span "Aa" at bounding box center [99, 256] width 6 height 7
click at [90, 268] on div "Add..." at bounding box center [91, 274] width 51 height 13
click at [44, 253] on div "Transform" at bounding box center [38, 256] width 22 height 7
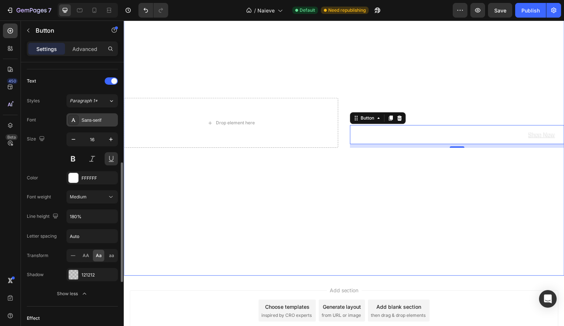
click at [92, 121] on div "Sans-serif" at bounding box center [99, 120] width 35 height 7
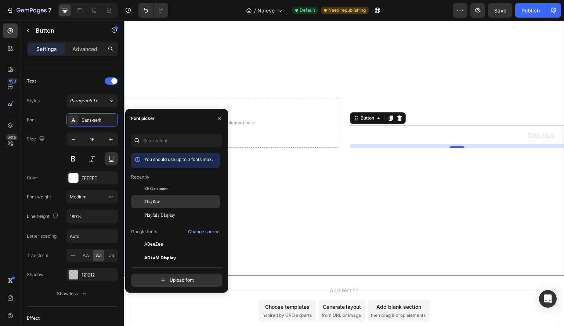
click at [169, 204] on div "Playfair" at bounding box center [181, 202] width 74 height 7
click at [167, 217] on span "Playfair Display" at bounding box center [159, 215] width 31 height 7
click at [172, 206] on div "Playfair" at bounding box center [175, 201] width 89 height 13
click at [176, 199] on div "Playfair" at bounding box center [181, 202] width 74 height 7
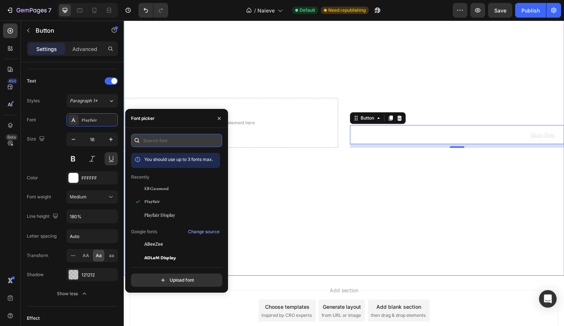
click at [171, 145] on input "text" at bounding box center [176, 140] width 91 height 13
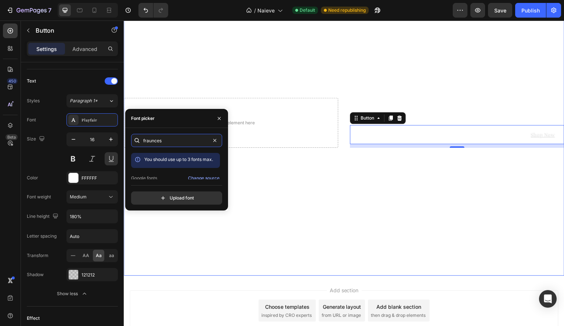
scroll to position [18, 0]
type input "fraunces"
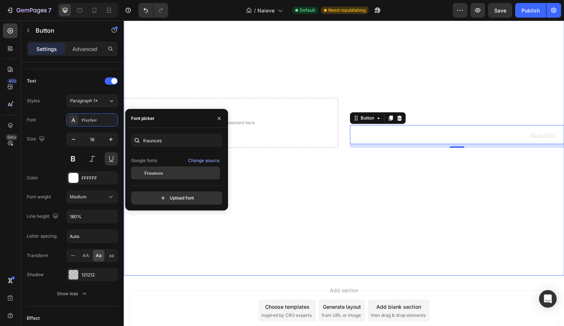
click at [163, 173] on span "Fraunces" at bounding box center [153, 173] width 19 height 7
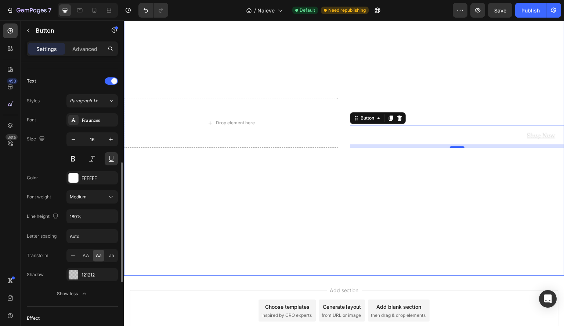
click at [50, 158] on div "Size 16" at bounding box center [72, 149] width 91 height 33
click at [437, 111] on p "The Sakura Collection" at bounding box center [457, 110] width 213 height 22
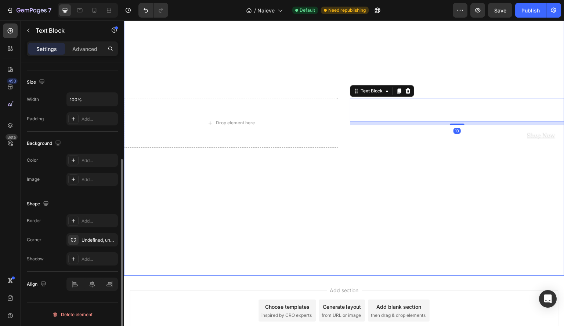
scroll to position [0, 0]
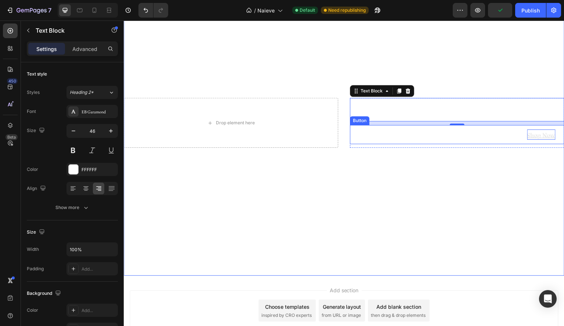
click at [532, 137] on p "Shop Now" at bounding box center [541, 135] width 28 height 11
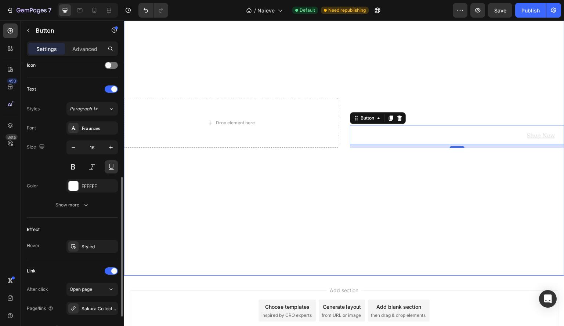
scroll to position [232, 0]
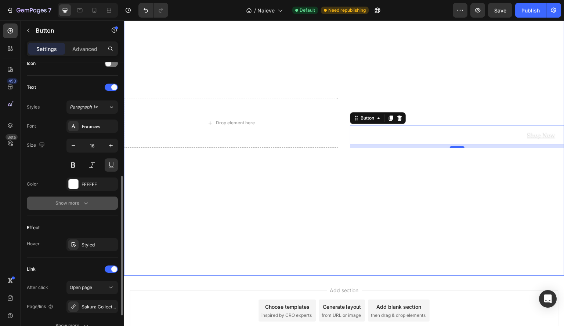
click at [87, 200] on icon "button" at bounding box center [85, 203] width 7 height 7
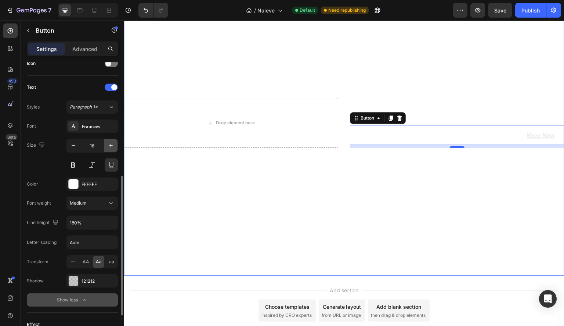
click at [110, 142] on icon "button" at bounding box center [110, 145] width 7 height 7
type input "20"
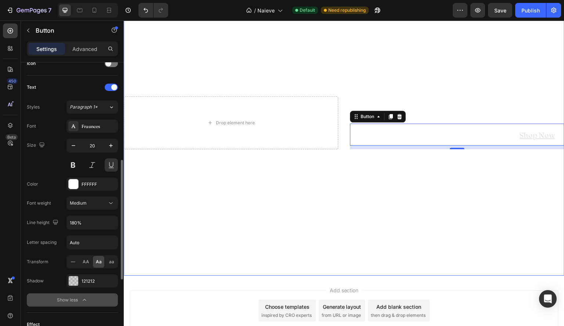
click at [53, 165] on div "Size 20" at bounding box center [72, 155] width 91 height 33
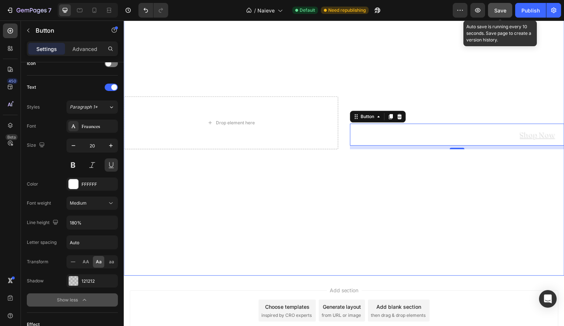
click at [499, 12] on span "Save" at bounding box center [500, 10] width 12 height 6
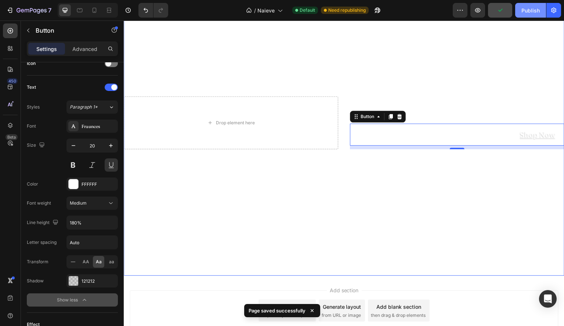
click at [530, 8] on div "Publish" at bounding box center [530, 11] width 18 height 8
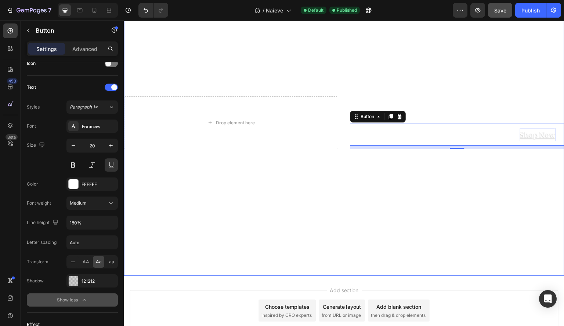
click at [533, 136] on p "Shop Now" at bounding box center [538, 134] width 36 height 13
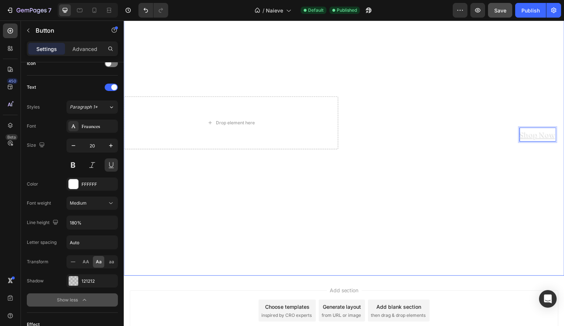
click at [527, 130] on p "Shop Now" at bounding box center [538, 134] width 36 height 13
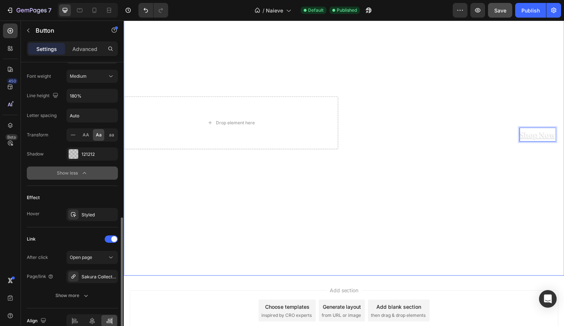
scroll to position [363, 0]
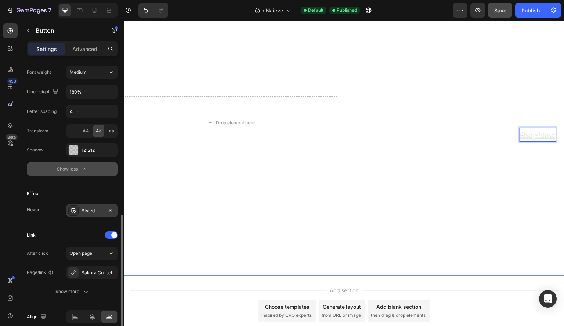
click at [88, 204] on div "Styled" at bounding box center [91, 210] width 51 height 13
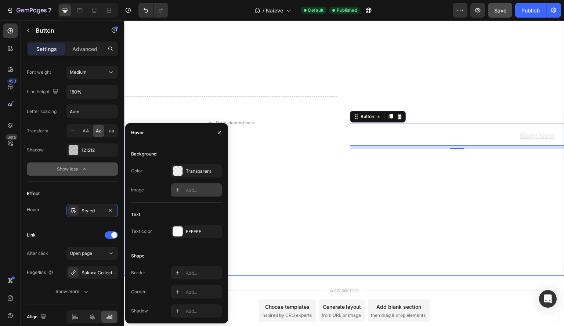
click at [193, 190] on div "Add..." at bounding box center [203, 190] width 35 height 7
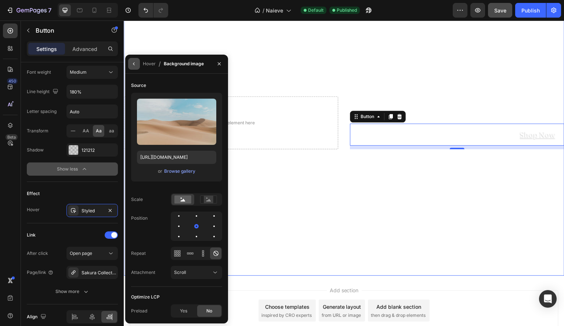
click at [133, 64] on icon "button" at bounding box center [134, 64] width 6 height 6
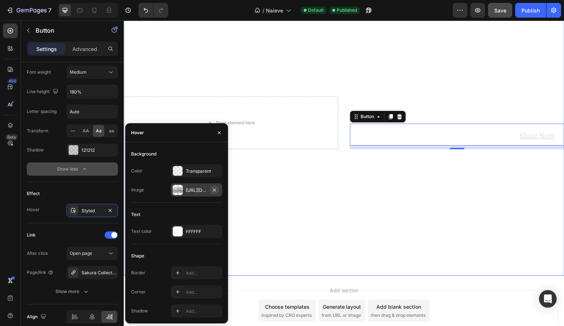
click at [214, 190] on icon "button" at bounding box center [214, 189] width 3 height 3
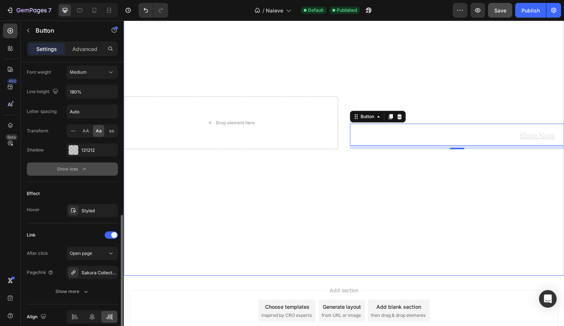
click at [84, 230] on div "Link" at bounding box center [72, 236] width 91 height 12
click at [73, 209] on icon at bounding box center [74, 211] width 6 height 6
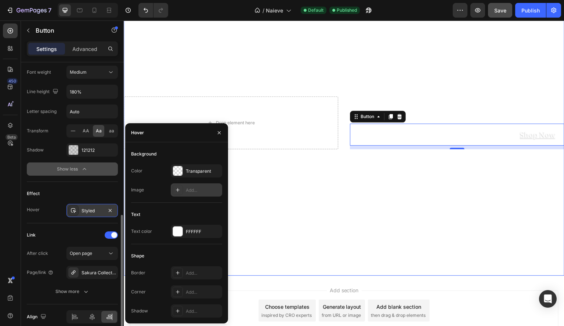
click at [94, 204] on div "Styled" at bounding box center [91, 210] width 51 height 13
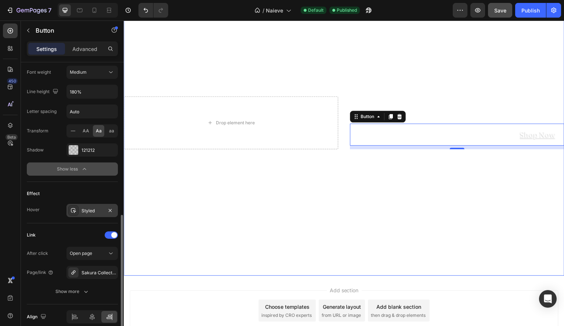
click at [97, 208] on div "Styled" at bounding box center [92, 211] width 21 height 7
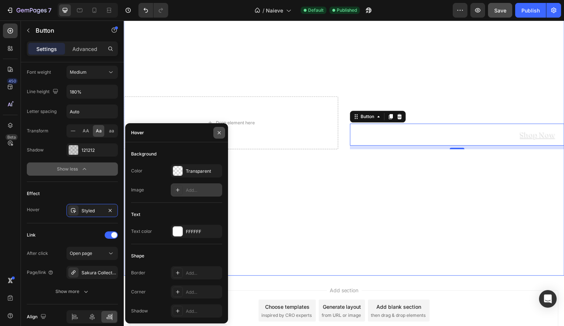
click at [223, 132] on button "button" at bounding box center [219, 133] width 12 height 12
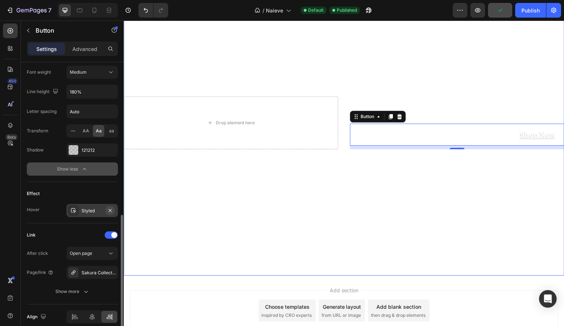
click at [111, 208] on icon "button" at bounding box center [110, 211] width 6 height 6
click at [79, 169] on div "Show less" at bounding box center [72, 169] width 31 height 7
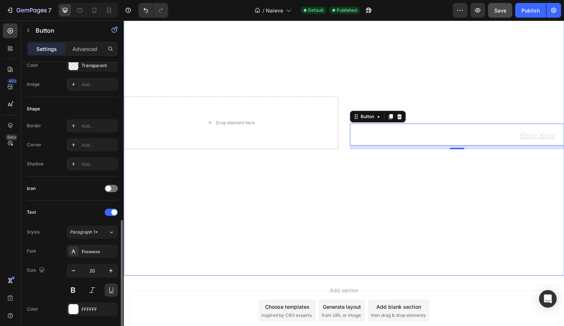
scroll to position [105, 0]
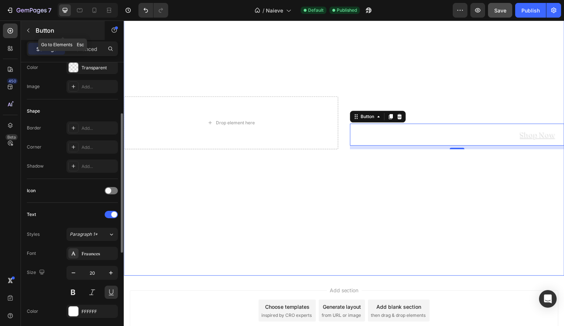
click at [25, 27] on button "button" at bounding box center [28, 31] width 12 height 12
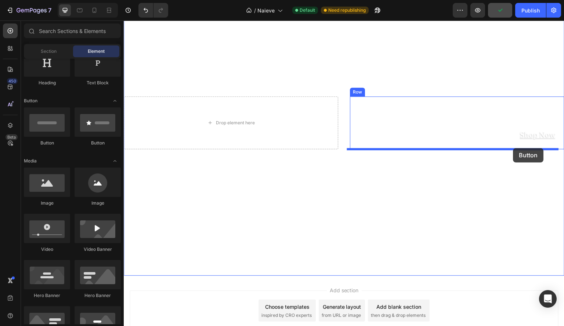
drag, startPoint x: 222, startPoint y: 152, endPoint x: 513, endPoint y: 148, distance: 291.2
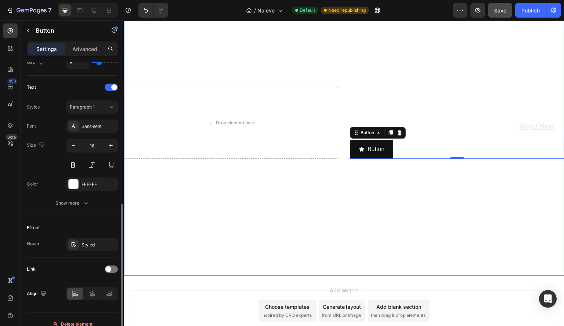
scroll to position [297, 0]
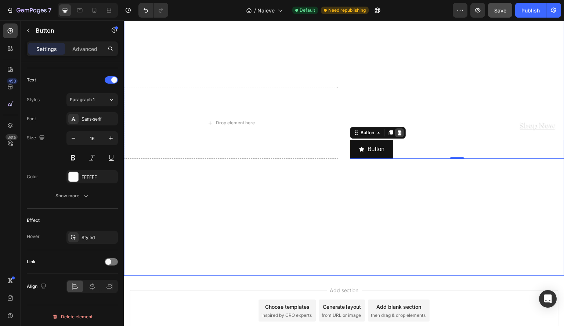
click at [398, 136] on div at bounding box center [399, 133] width 9 height 9
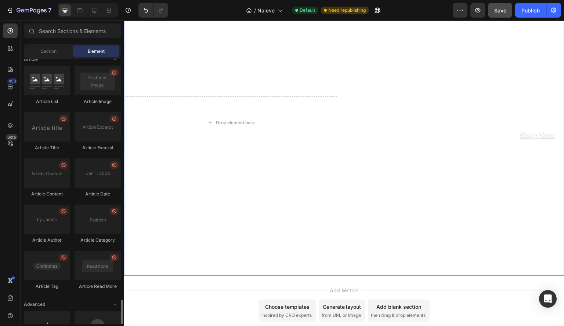
scroll to position [1910, 0]
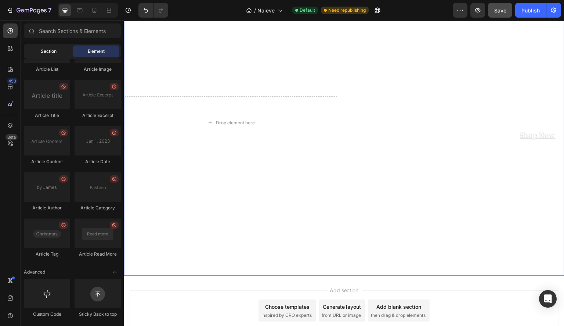
click at [57, 48] on div "Section" at bounding box center [48, 52] width 46 height 12
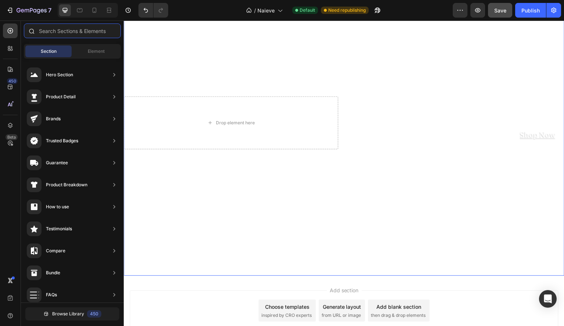
click at [90, 27] on input "text" at bounding box center [72, 31] width 97 height 15
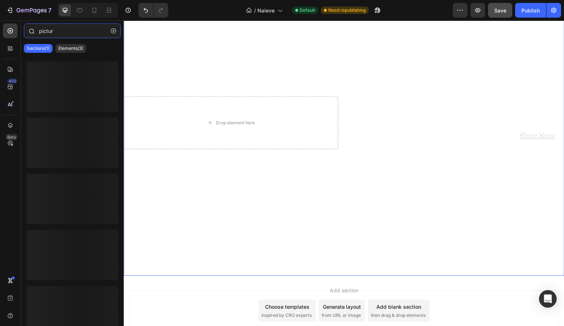
type input "picture"
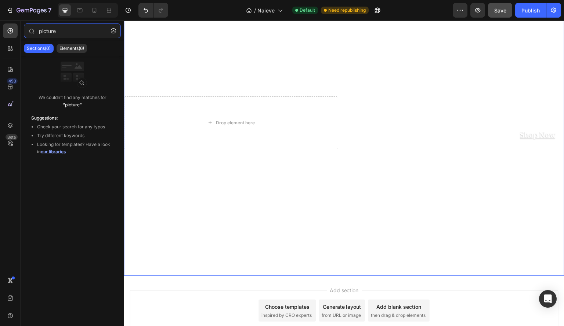
drag, startPoint x: 89, startPoint y: 27, endPoint x: 0, endPoint y: 39, distance: 89.7
click at [0, 39] on div "450 Beta picture Sections(0) Elements(6) We couldn’t find any matches for “pict…" at bounding box center [62, 174] width 124 height 306
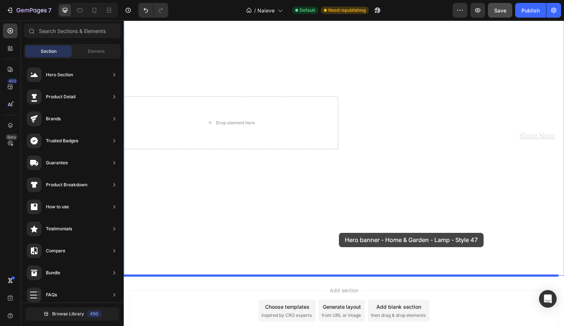
drag, startPoint x: 307, startPoint y: 263, endPoint x: 336, endPoint y: 233, distance: 41.8
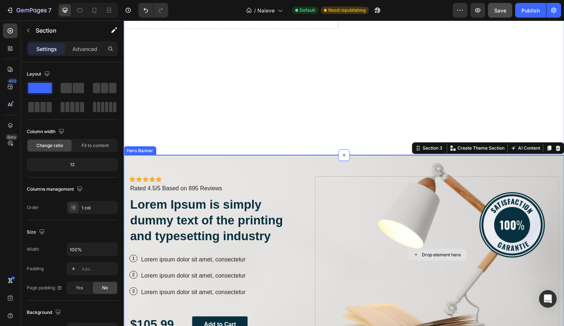
scroll to position [516, 0]
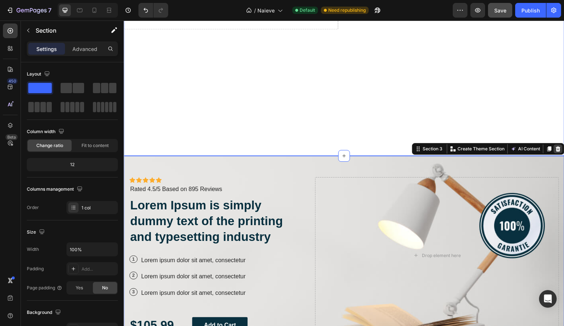
click at [555, 149] on icon at bounding box center [558, 149] width 6 height 6
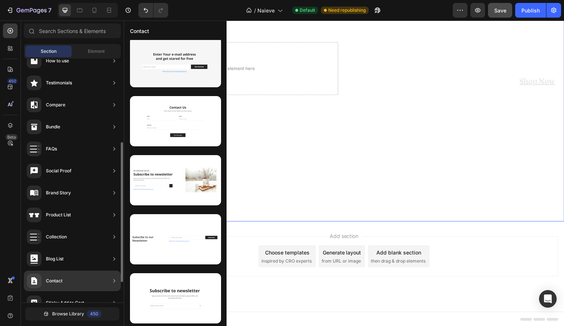
scroll to position [181, 0]
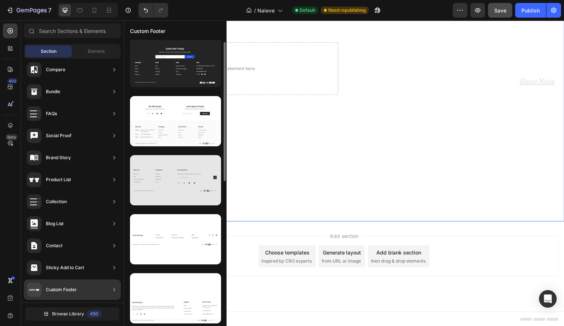
click at [187, 180] on div at bounding box center [175, 180] width 91 height 50
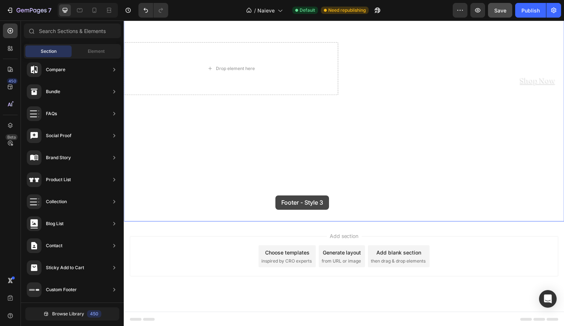
drag, startPoint x: 311, startPoint y: 200, endPoint x: 276, endPoint y: 196, distance: 34.8
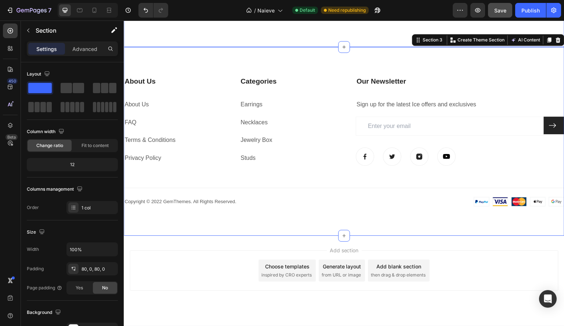
scroll to position [626, 0]
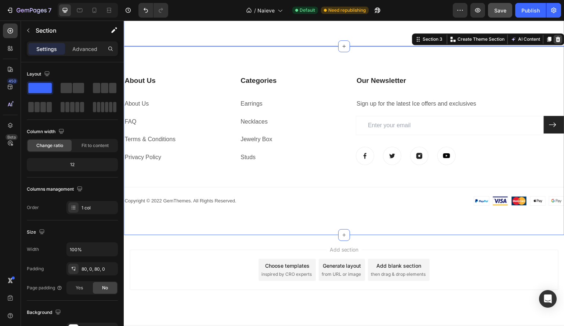
click at [556, 37] on icon at bounding box center [558, 39] width 5 height 5
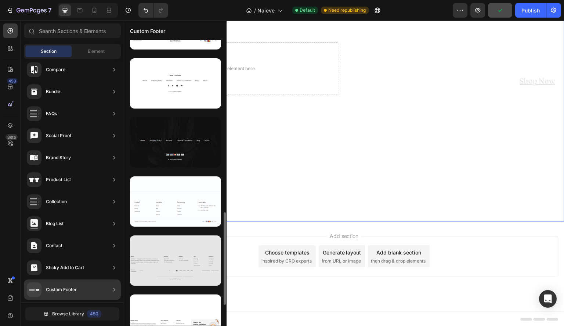
scroll to position [514, 0]
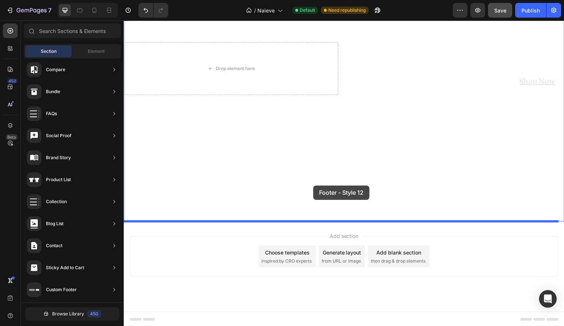
drag, startPoint x: 296, startPoint y: 163, endPoint x: 313, endPoint y: 185, distance: 28.0
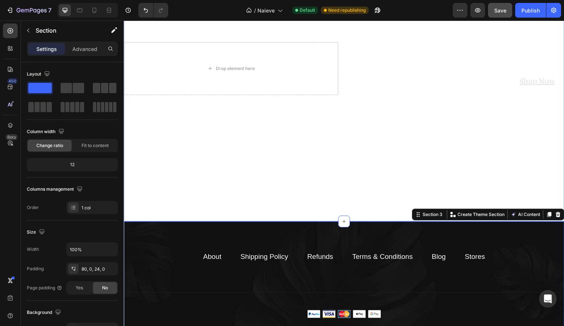
scroll to position [579, 0]
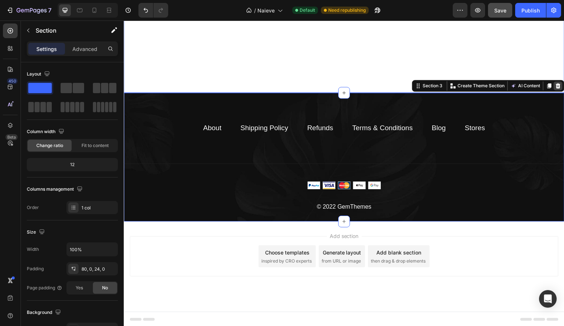
click at [555, 87] on icon at bounding box center [558, 86] width 6 height 6
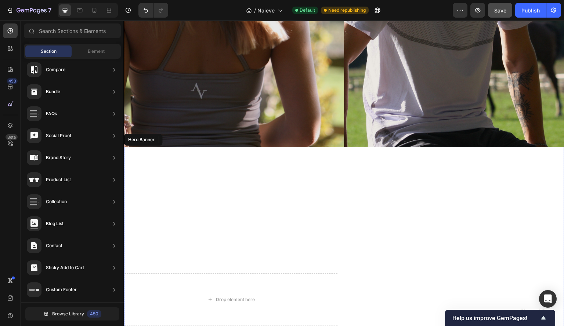
scroll to position [218, 0]
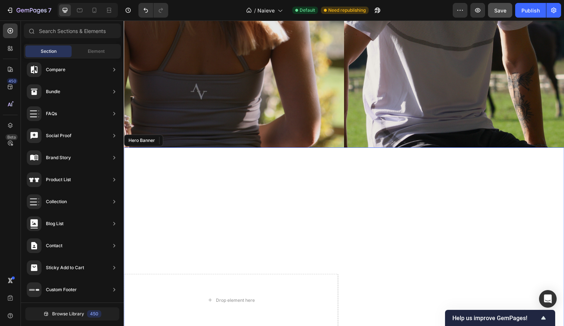
click at [501, 17] on button "Save" at bounding box center [500, 10] width 24 height 15
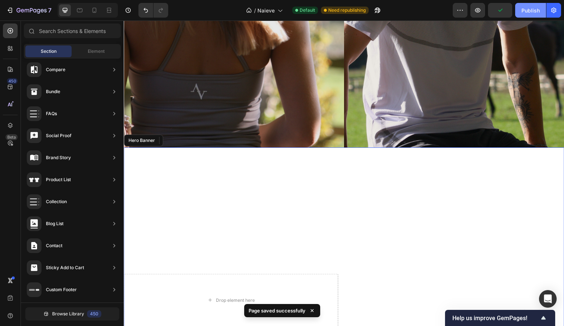
click at [528, 11] on div "Publish" at bounding box center [530, 11] width 18 height 8
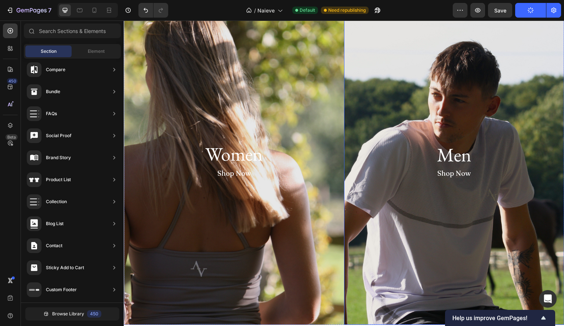
scroll to position [46, 0]
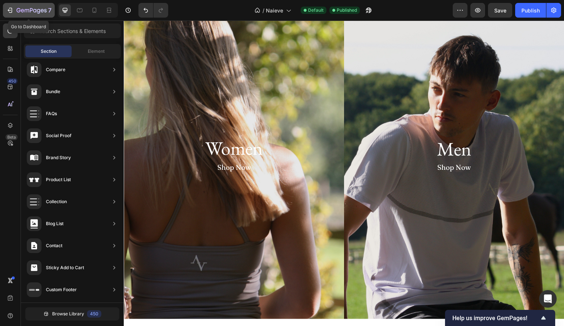
click at [11, 11] on icon "button" at bounding box center [10, 10] width 3 height 5
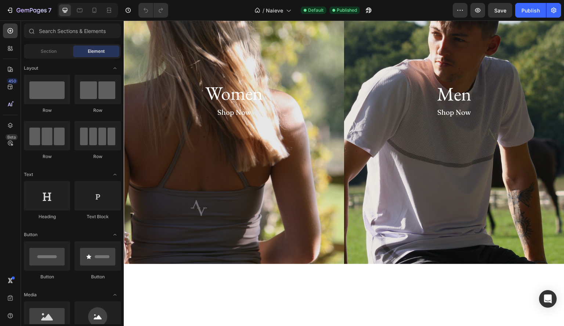
scroll to position [71, 0]
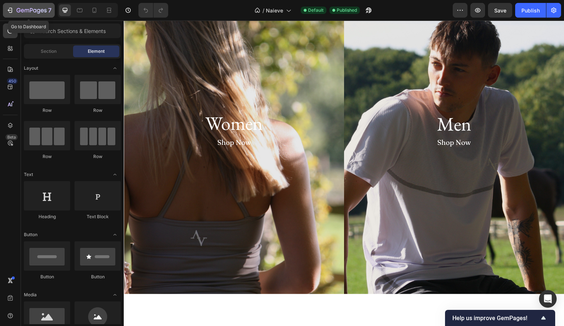
click at [15, 10] on div "7" at bounding box center [28, 10] width 45 height 9
